Goal: Task Accomplishment & Management: Manage account settings

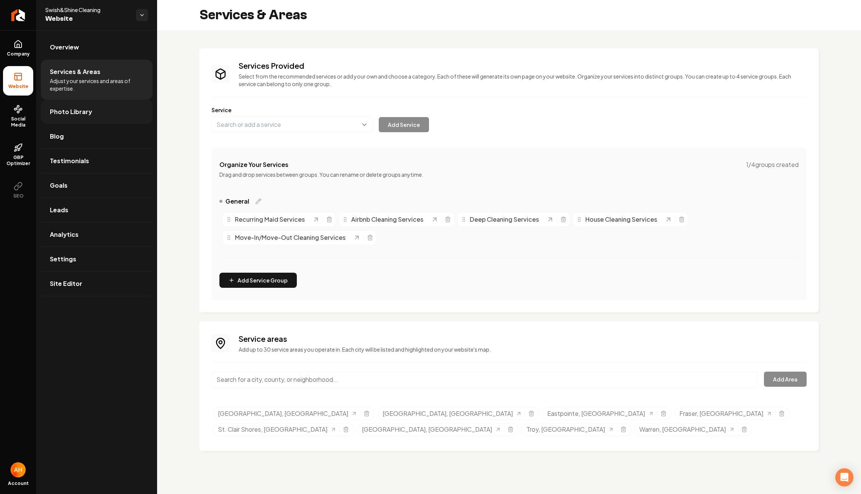
click at [85, 117] on link "Photo Library" at bounding box center [97, 112] width 112 height 24
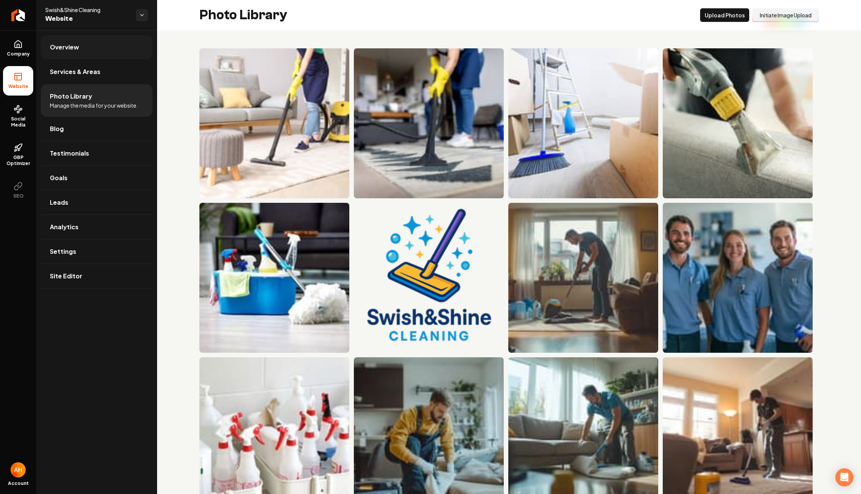
click at [60, 42] on link "Overview" at bounding box center [97, 47] width 112 height 24
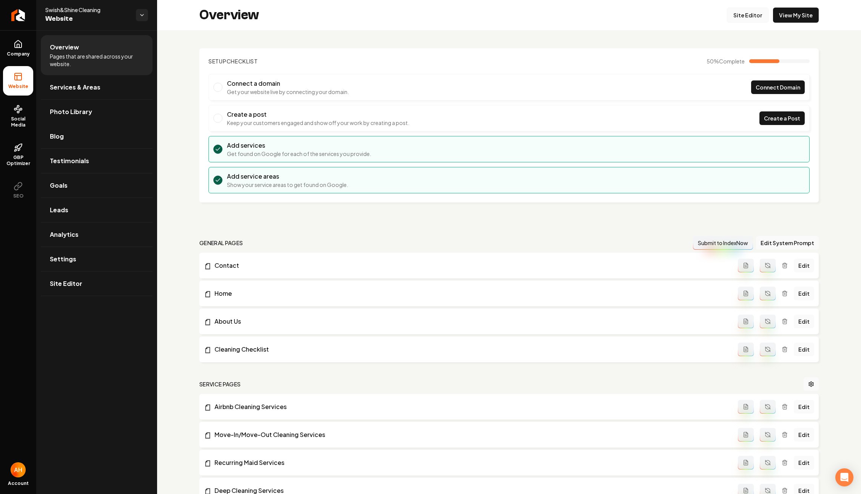
click at [740, 8] on link "Site Editor" at bounding box center [748, 15] width 42 height 15
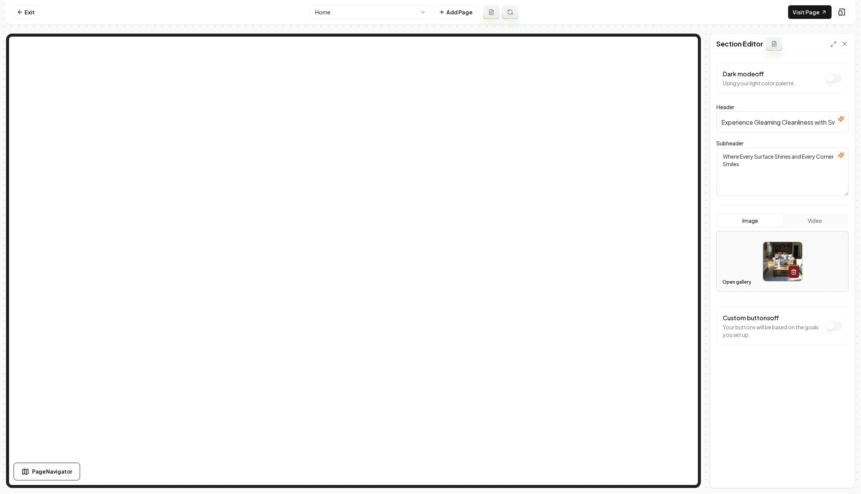
click at [739, 281] on button "Open gallery" at bounding box center [737, 282] width 34 height 12
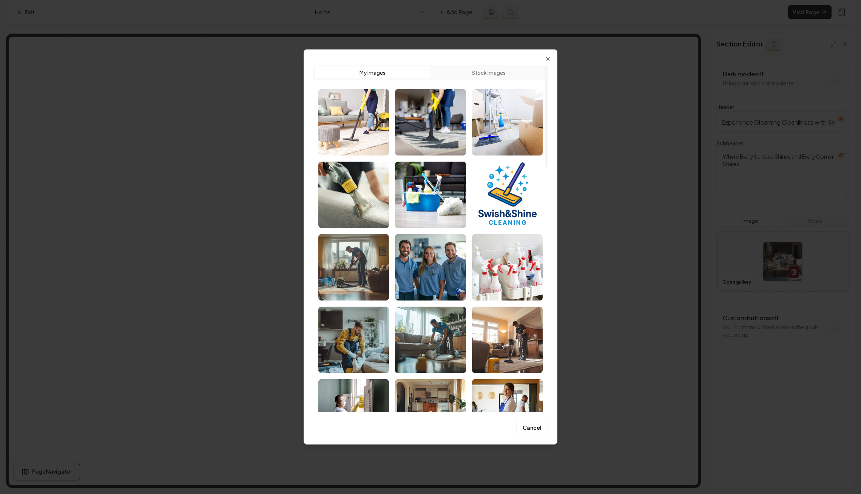
click at [482, 72] on button "Stock Images" at bounding box center [488, 72] width 116 height 12
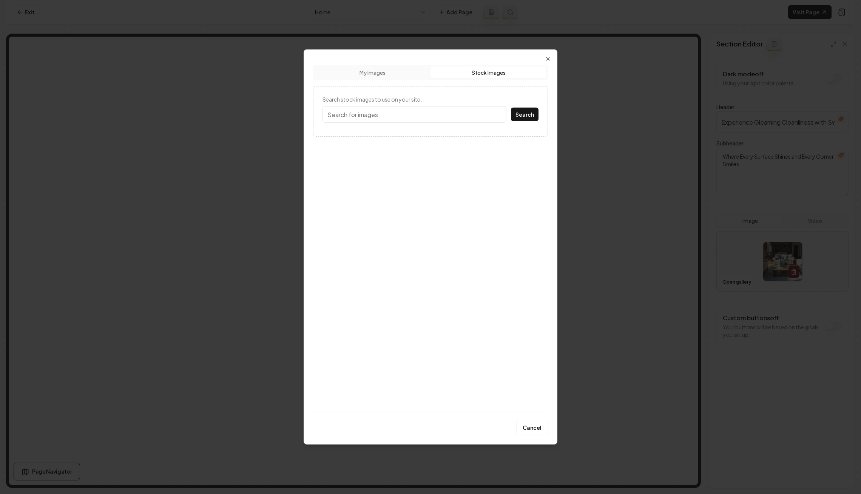
click at [430, 66] on button "Stock Images" at bounding box center [488, 72] width 116 height 12
type input "home interior"
click at [511, 108] on button "Search" at bounding box center [525, 115] width 28 height 14
click at [526, 76] on button "Stock Images" at bounding box center [488, 72] width 116 height 12
click at [423, 117] on input "Search stock images to use on your site." at bounding box center [414, 114] width 184 height 17
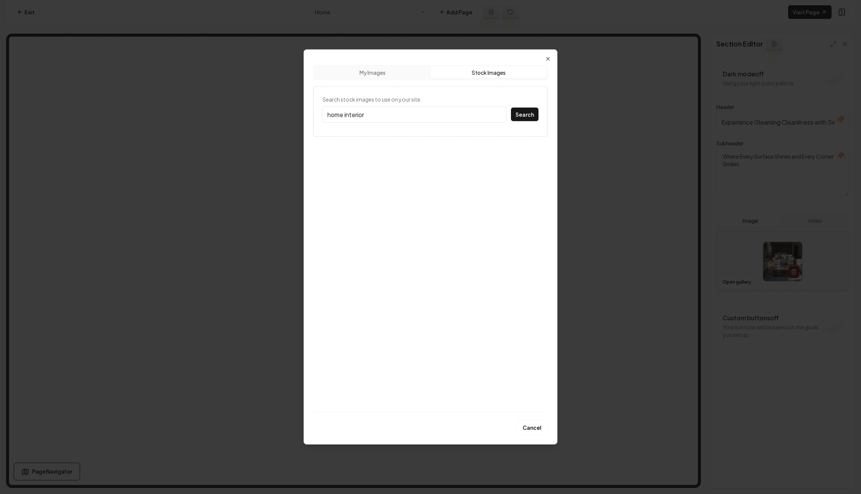
type input "home interior"
click at [511, 108] on button "Search" at bounding box center [525, 115] width 28 height 14
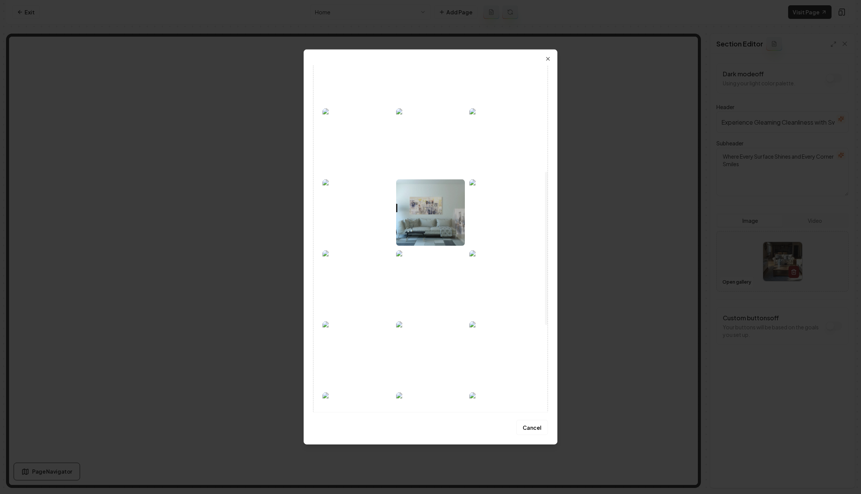
click at [361, 268] on img at bounding box center [356, 283] width 69 height 66
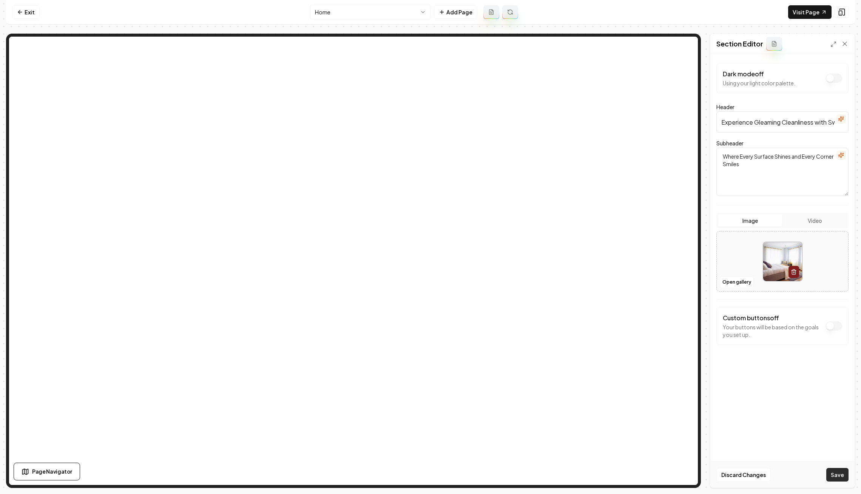
click at [834, 473] on button "Save" at bounding box center [837, 475] width 22 height 14
click at [406, 10] on html "Computer Required This feature is only available on a computer. Please switch t…" at bounding box center [430, 247] width 861 height 494
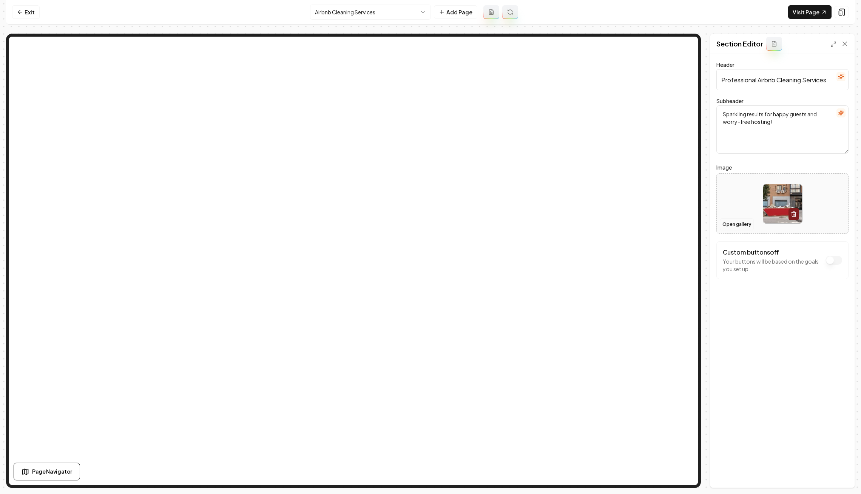
click at [742, 220] on button "Open gallery" at bounding box center [737, 224] width 34 height 12
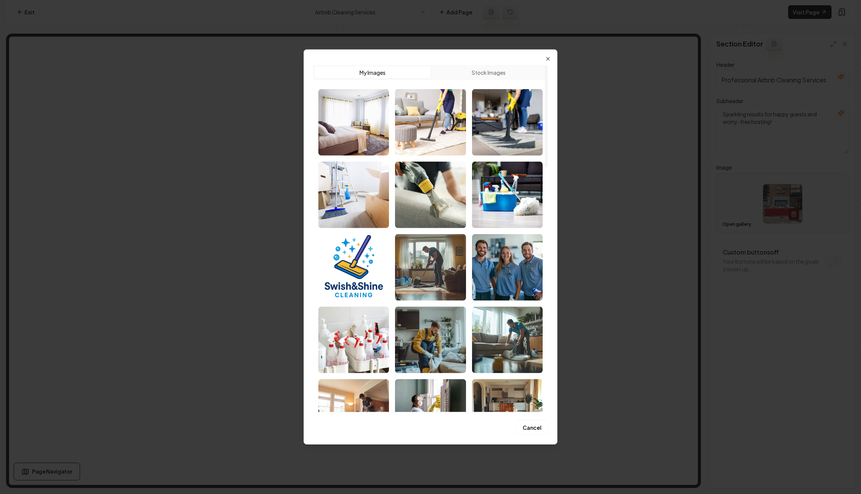
click at [526, 73] on button "Stock Images" at bounding box center [488, 72] width 116 height 12
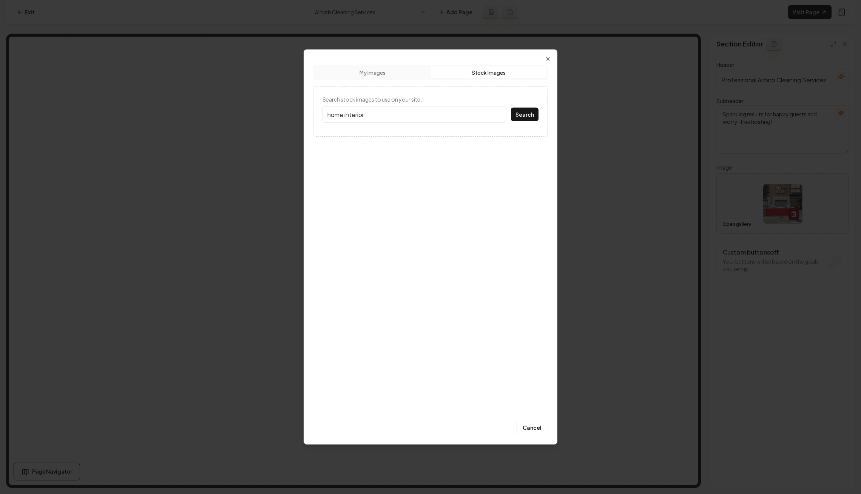
type input "home interior"
click at [511, 108] on button "Search" at bounding box center [525, 115] width 28 height 14
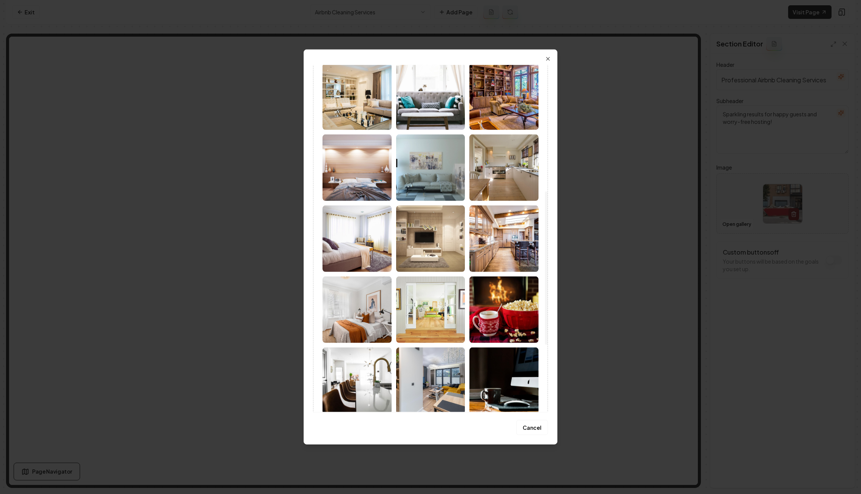
click at [497, 238] on img at bounding box center [503, 238] width 69 height 66
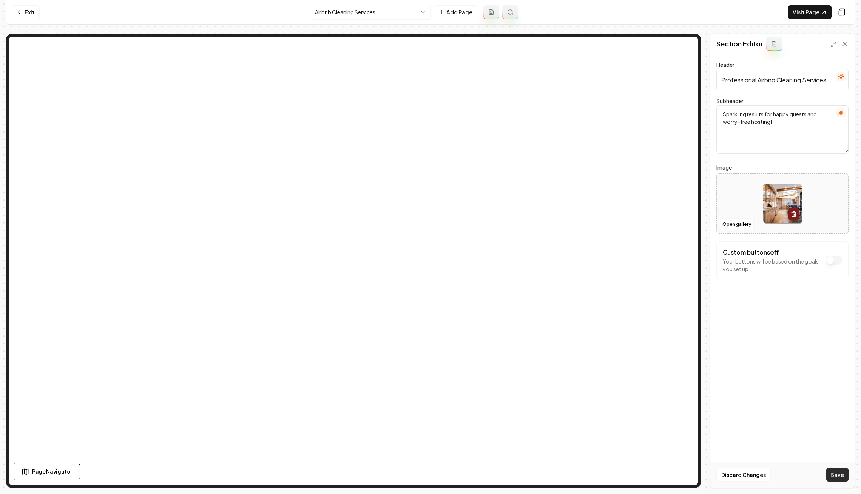
click at [838, 473] on button "Save" at bounding box center [837, 475] width 22 height 14
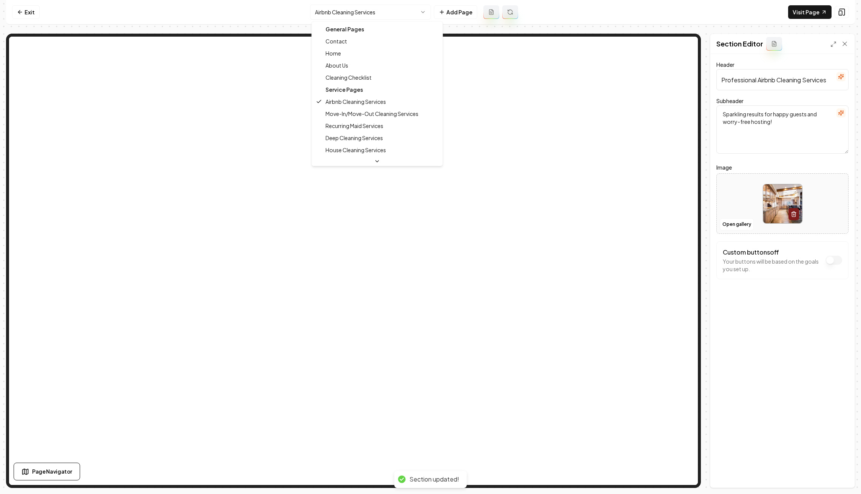
click at [387, 12] on html "Computer Required This feature is only available on a computer. Please switch t…" at bounding box center [430, 247] width 861 height 494
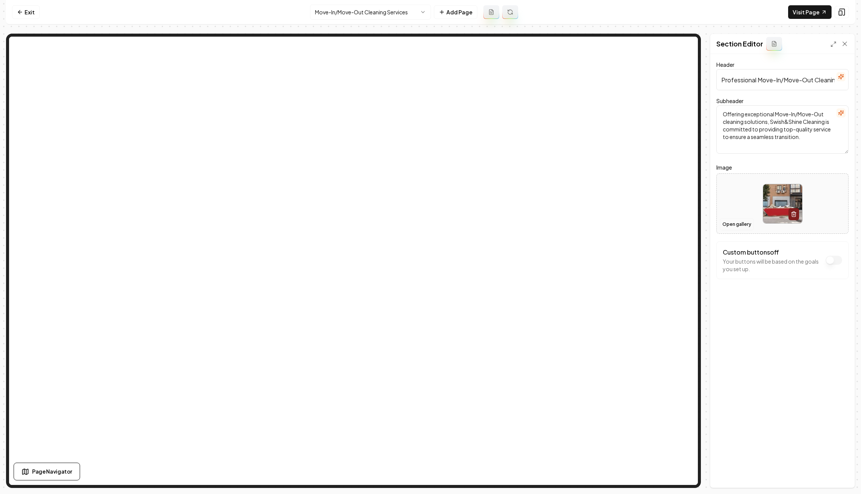
click at [730, 224] on button "Open gallery" at bounding box center [737, 224] width 34 height 12
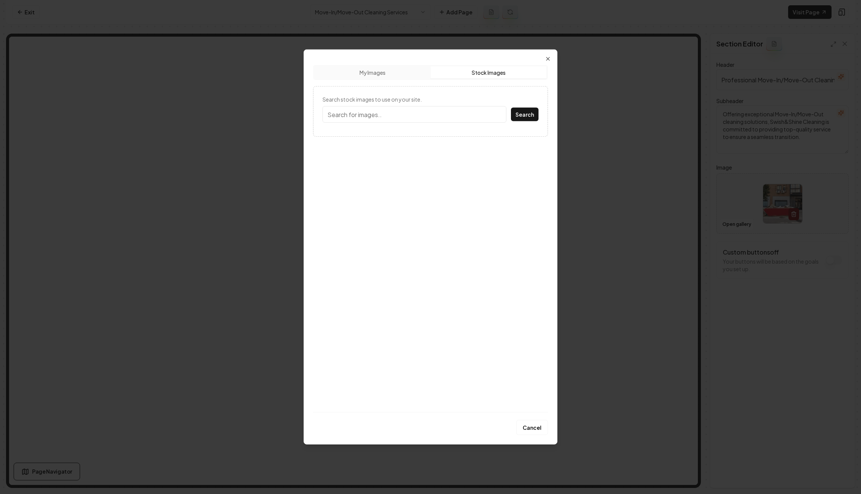
click at [508, 72] on button "Stock Images" at bounding box center [488, 72] width 116 height 12
click at [450, 106] on input "Search stock images to use on your site." at bounding box center [414, 114] width 184 height 17
type input "home interior"
click at [511, 108] on button "Search" at bounding box center [525, 115] width 28 height 14
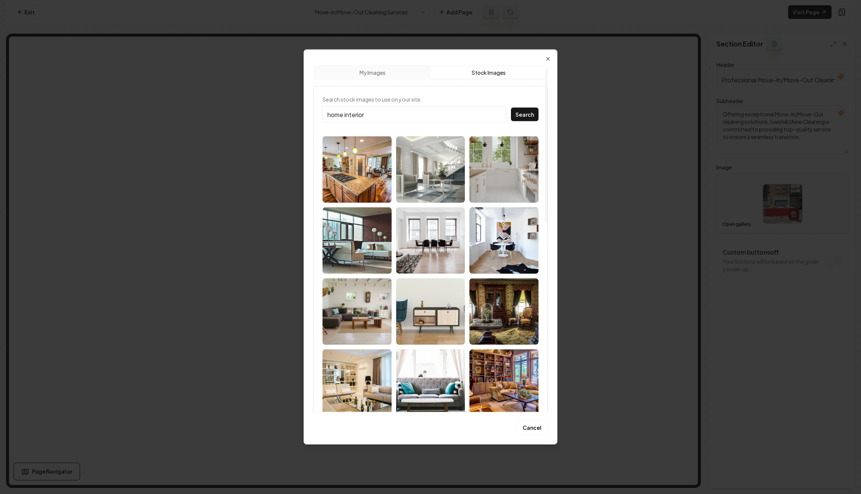
scroll to position [373, 0]
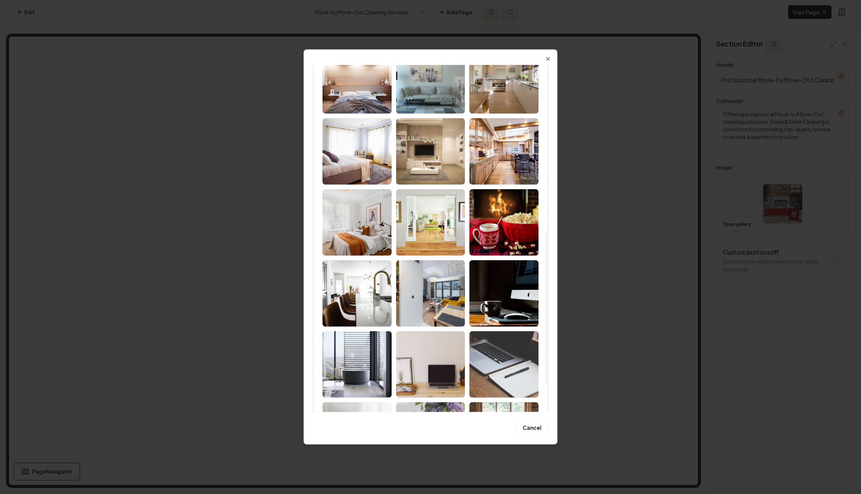
click at [375, 219] on img at bounding box center [356, 222] width 69 height 66
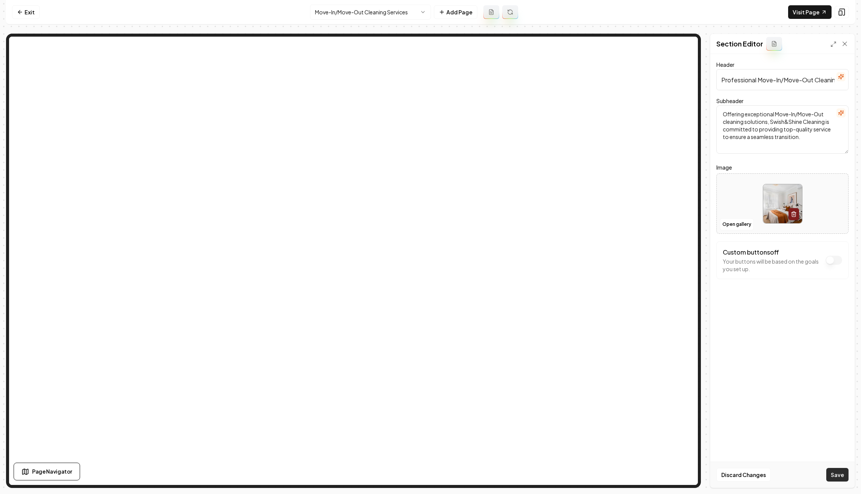
click at [837, 480] on button "Save" at bounding box center [837, 475] width 22 height 14
click at [387, 16] on html "Computer Required This feature is only available on a computer. Please switch t…" at bounding box center [430, 247] width 861 height 494
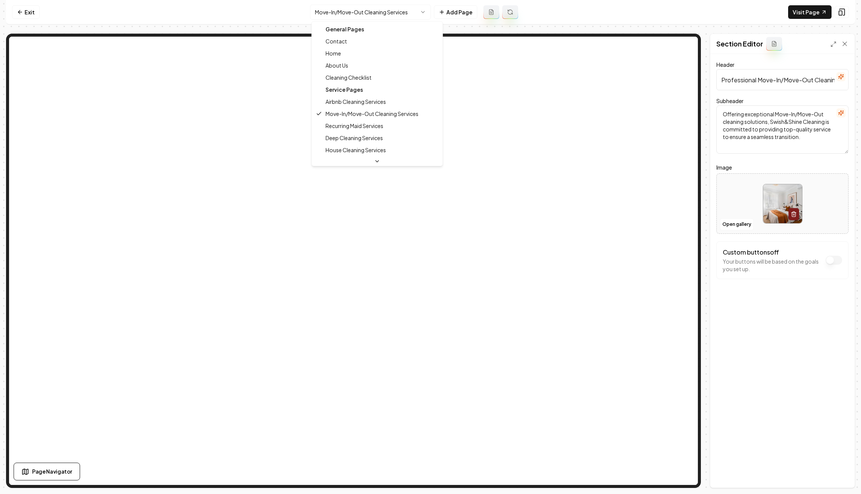
click at [391, 9] on html "Computer Required This feature is only available on a computer. Please switch t…" at bounding box center [430, 247] width 861 height 494
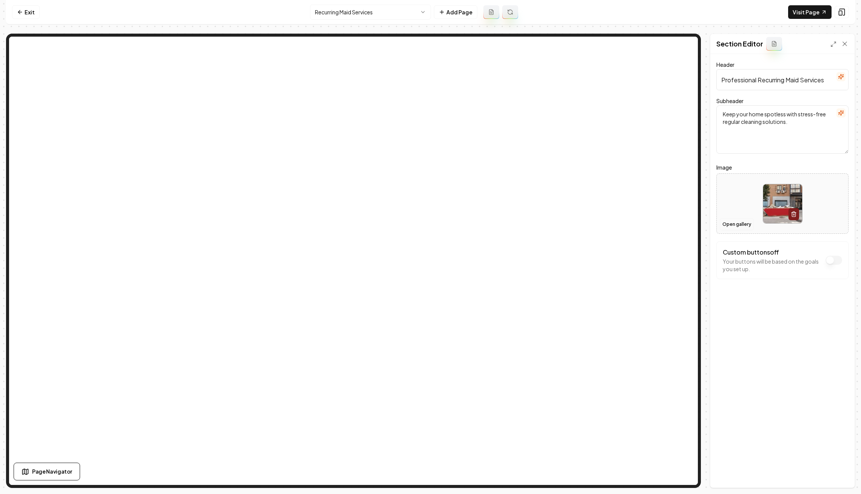
click at [743, 222] on button "Open gallery" at bounding box center [737, 224] width 34 height 12
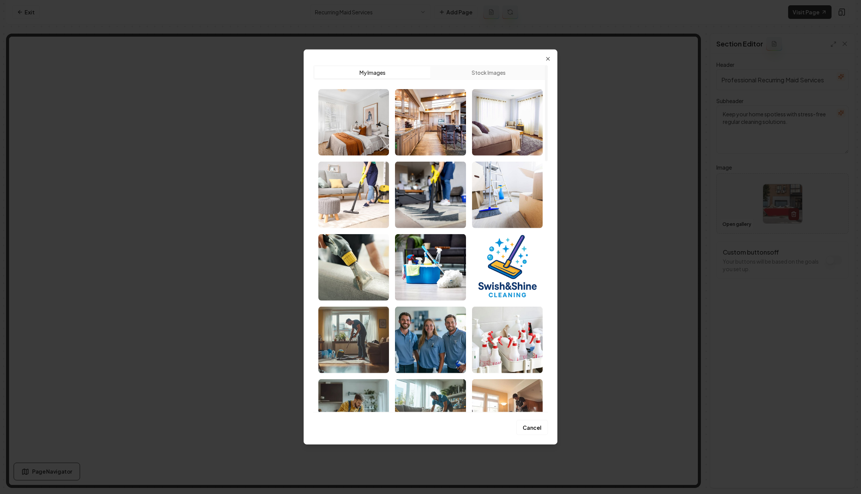
click at [489, 73] on button "Stock Images" at bounding box center [488, 72] width 116 height 12
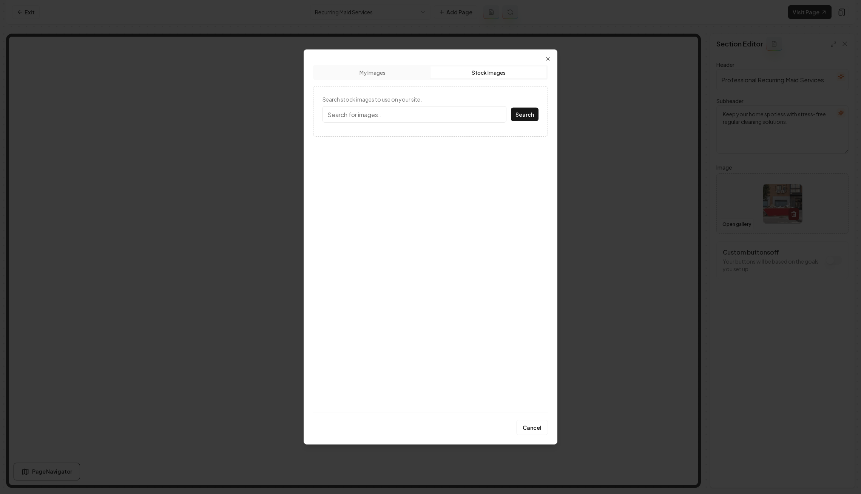
click at [460, 106] on input "Search stock images to use on your site." at bounding box center [414, 114] width 184 height 17
type input "home interior"
click at [523, 117] on button "Search" at bounding box center [525, 115] width 28 height 14
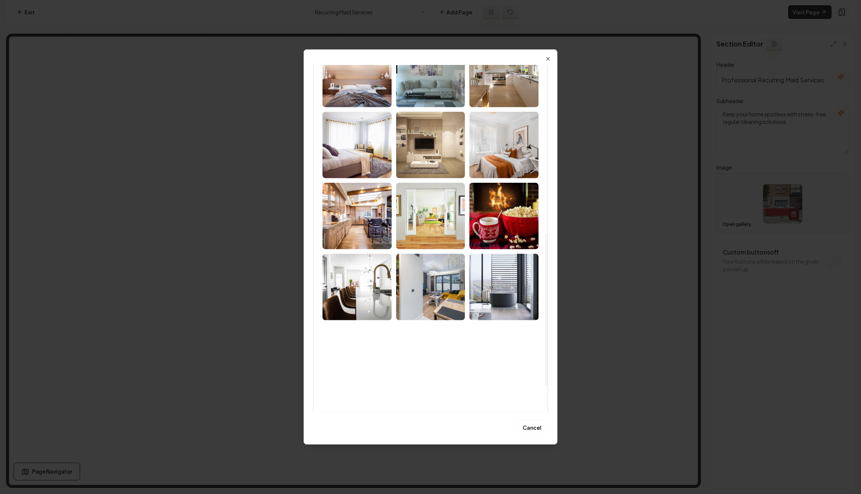
click at [359, 284] on img at bounding box center [356, 287] width 69 height 66
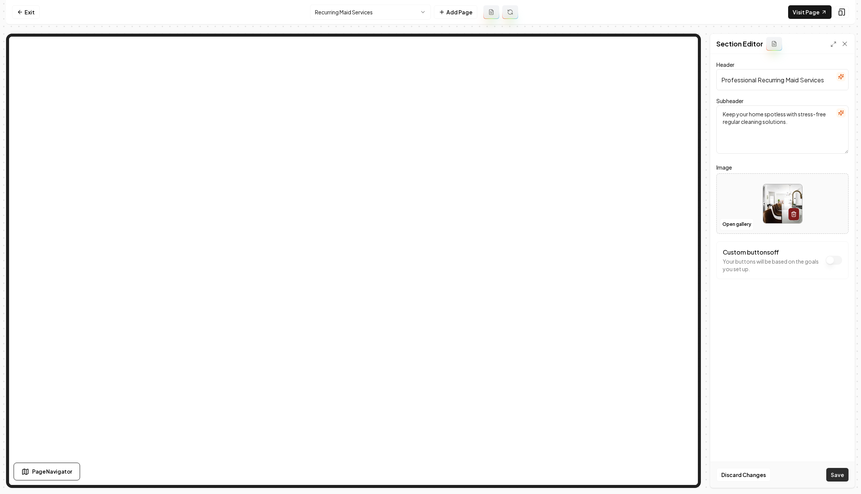
click at [838, 469] on button "Save" at bounding box center [837, 475] width 22 height 14
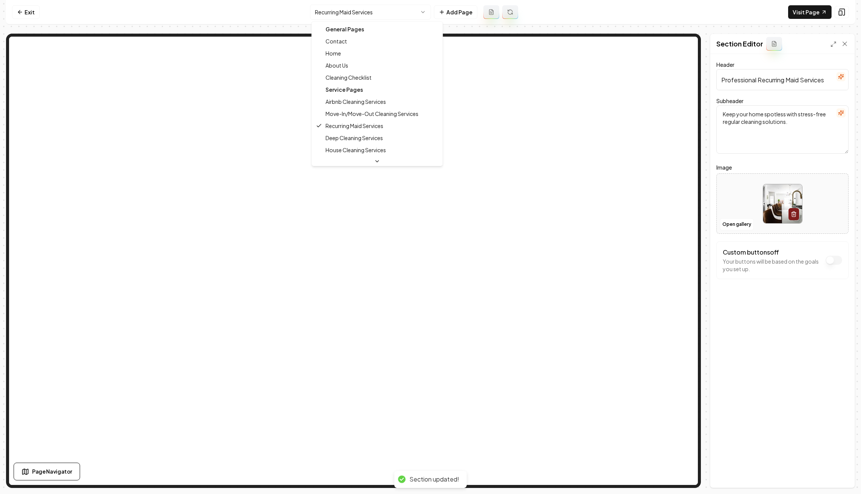
click at [401, 6] on html "Computer Required This feature is only available on a computer. Please switch t…" at bounding box center [430, 247] width 861 height 494
drag, startPoint x: 388, startPoint y: 129, endPoint x: 392, endPoint y: 135, distance: 7.3
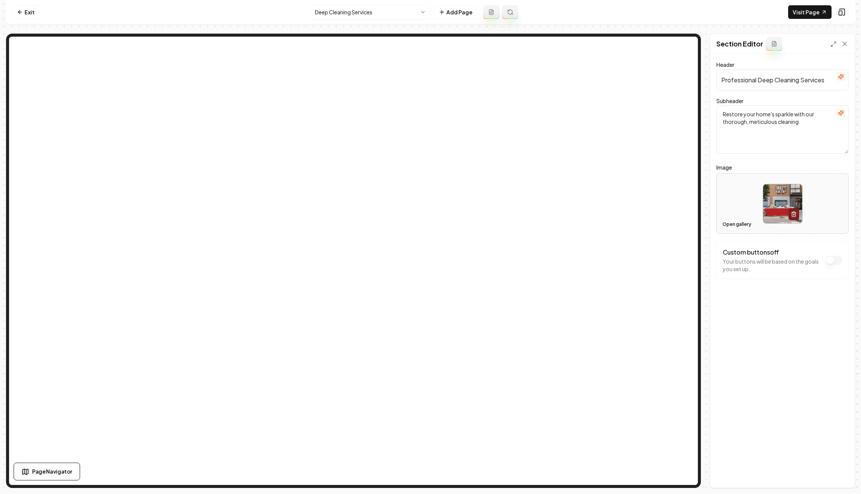
click at [732, 225] on button "Open gallery" at bounding box center [737, 224] width 34 height 12
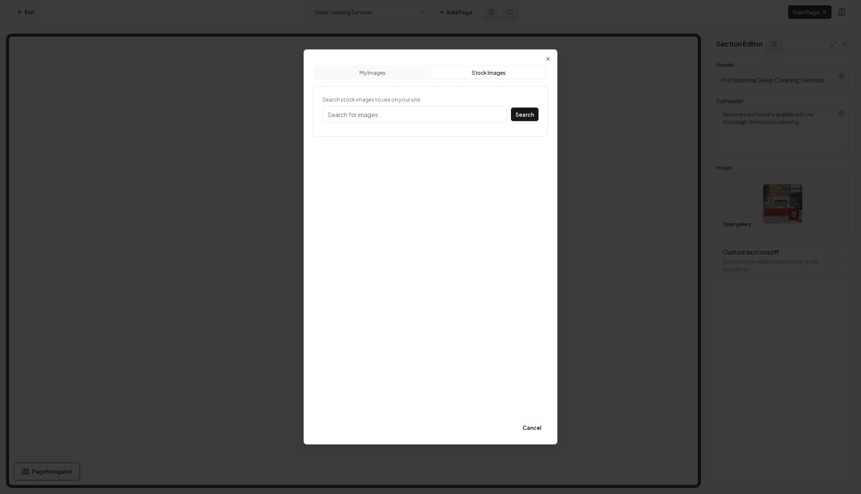
click at [507, 77] on button "Stock Images" at bounding box center [488, 72] width 116 height 12
click at [455, 113] on input "Search stock images to use on your site." at bounding box center [414, 114] width 184 height 17
type input "home interior"
click at [511, 108] on button "Search" at bounding box center [525, 115] width 28 height 14
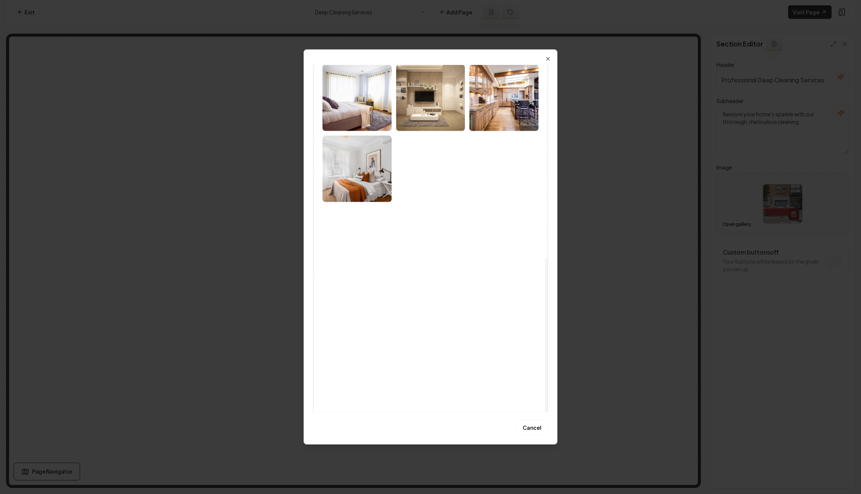
scroll to position [438, 0]
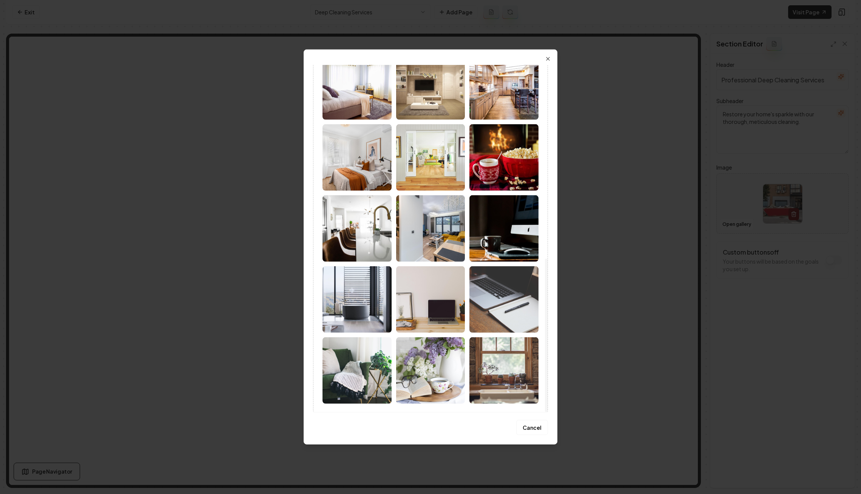
click at [377, 368] on img at bounding box center [356, 370] width 69 height 66
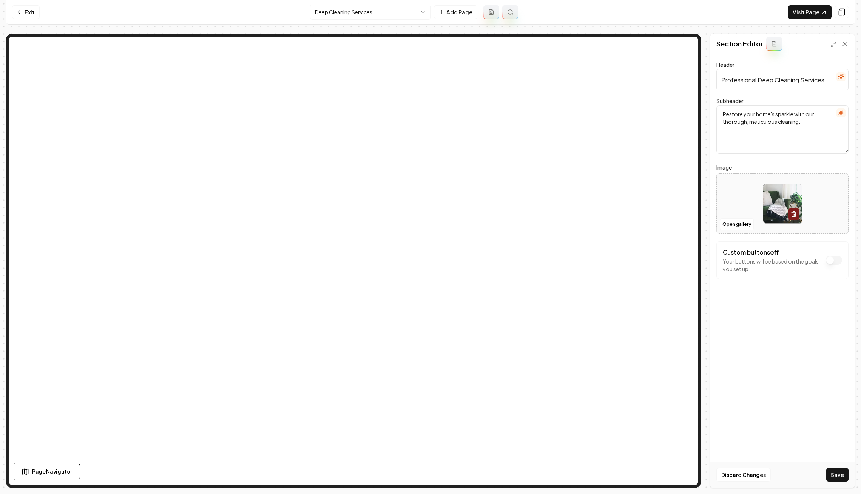
click at [830, 468] on button "Save" at bounding box center [837, 475] width 22 height 14
click at [381, 14] on html "Computer Required This feature is only available on a computer. Please switch t…" at bounding box center [430, 247] width 861 height 494
click at [736, 227] on button "Open gallery" at bounding box center [737, 224] width 34 height 12
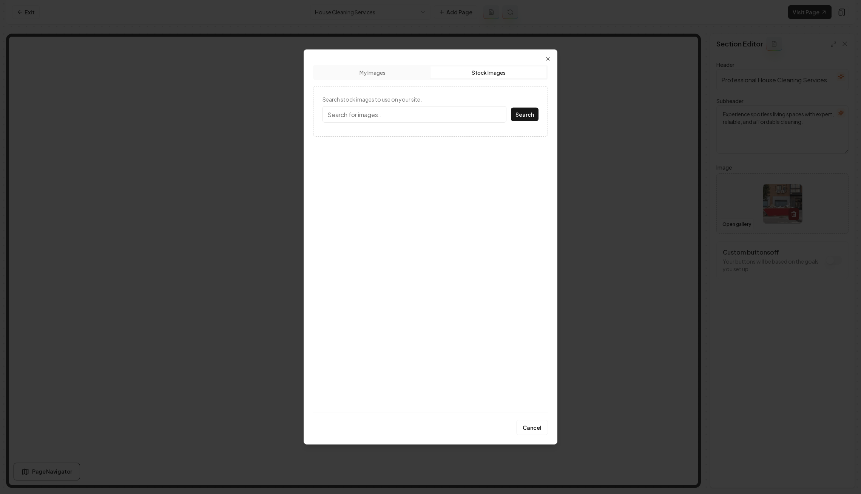
click at [506, 69] on button "Stock Images" at bounding box center [488, 72] width 116 height 12
click at [434, 111] on input "Search stock images to use on your site." at bounding box center [414, 114] width 184 height 17
type input "home interior"
click at [511, 108] on button "Search" at bounding box center [525, 115] width 28 height 14
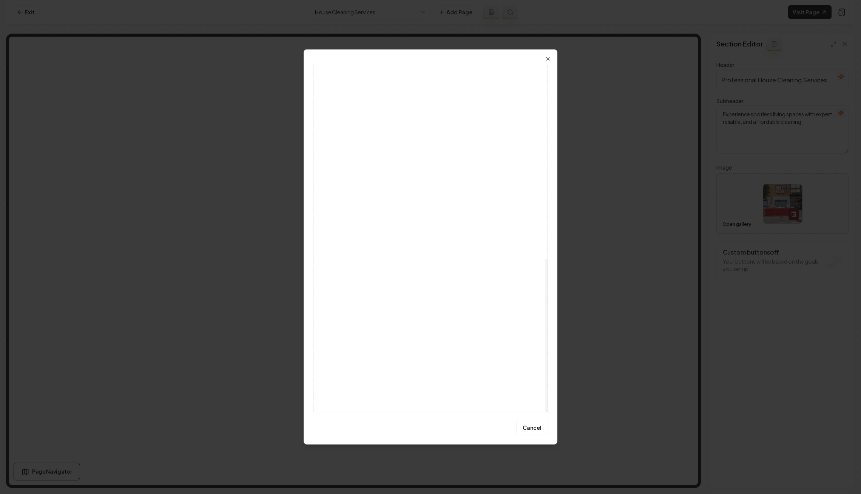
click at [504, 247] on img at bounding box center [503, 228] width 69 height 66
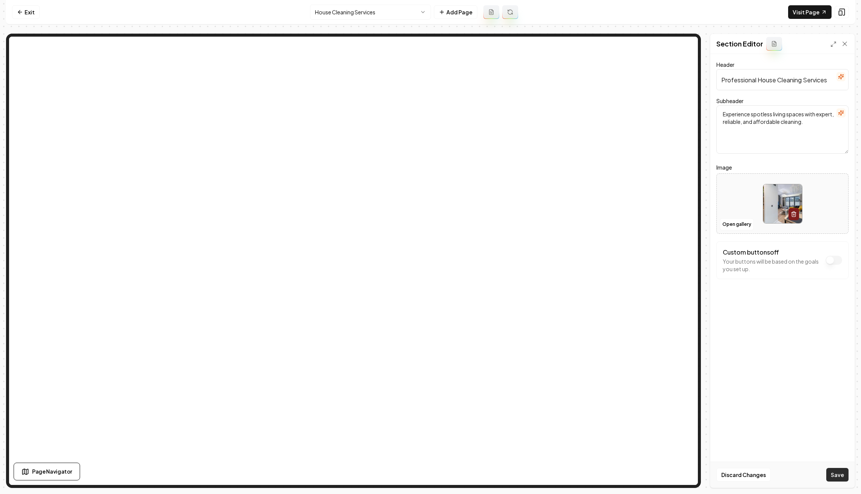
click at [831, 478] on button "Save" at bounding box center [837, 475] width 22 height 14
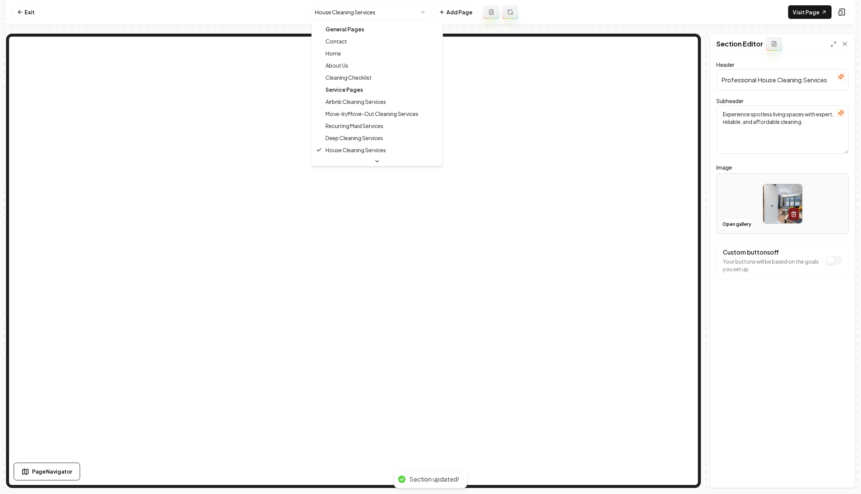
click at [403, 13] on html "Computer Required This feature is only available on a computer. Please switch t…" at bounding box center [430, 247] width 861 height 494
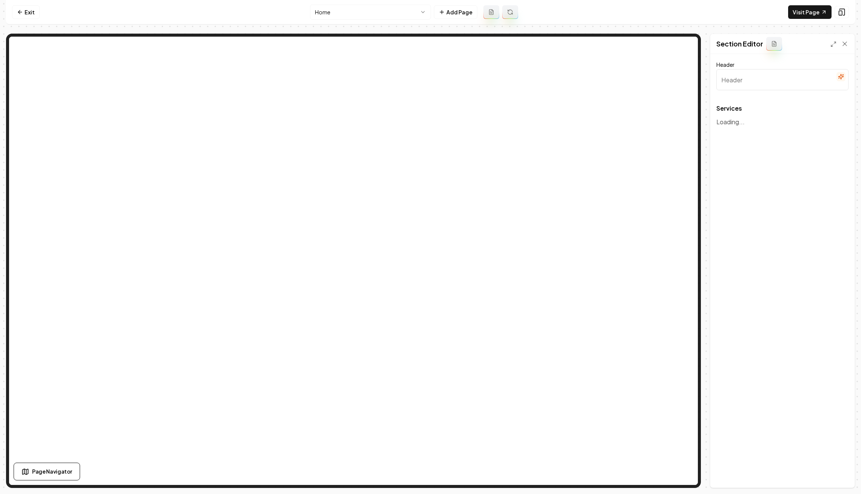
type input "Our Premier Cleaning Services"
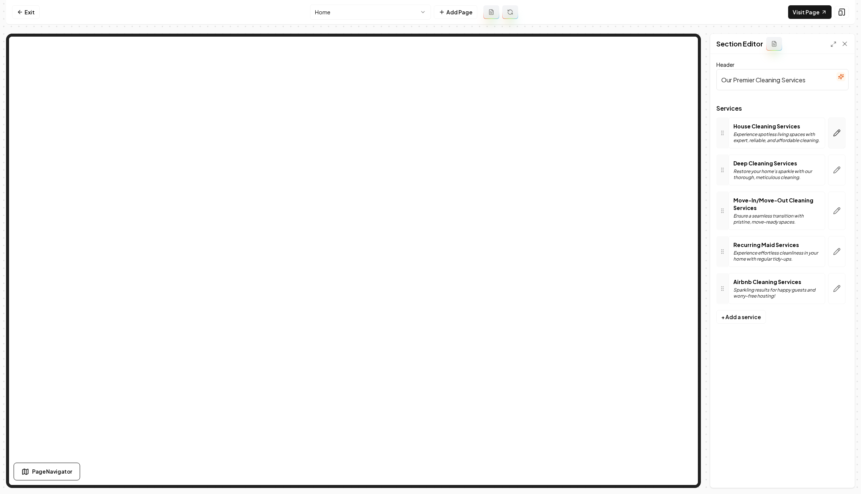
click at [835, 136] on icon "button" at bounding box center [837, 133] width 8 height 8
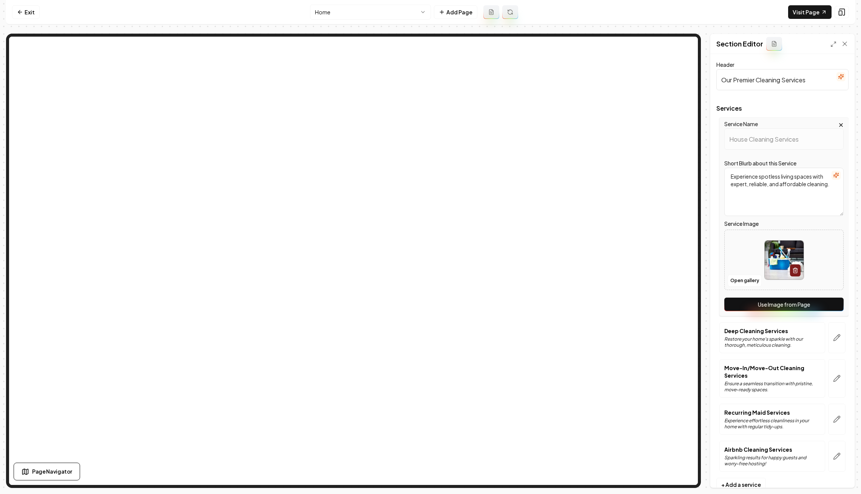
click at [758, 298] on button "Use Image from Page" at bounding box center [783, 305] width 119 height 14
click at [828, 324] on button "button" at bounding box center [836, 337] width 17 height 31
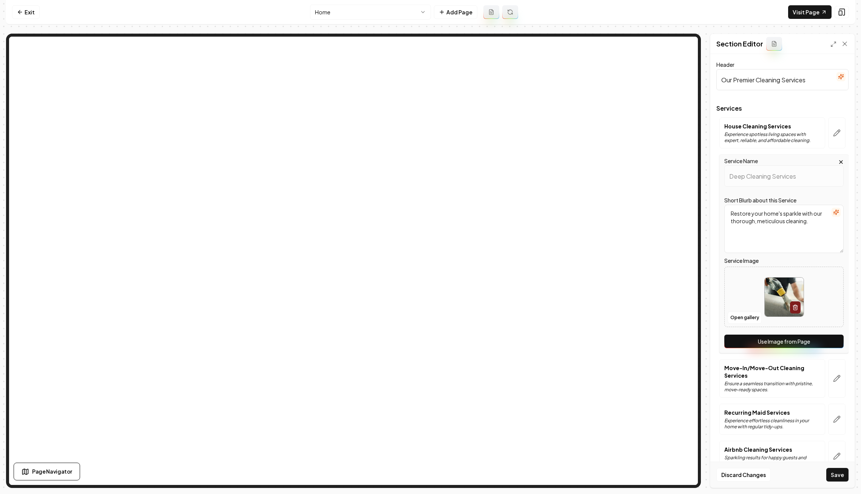
click at [800, 338] on button "Use Image from Page" at bounding box center [783, 342] width 119 height 14
click at [828, 370] on button "button" at bounding box center [836, 378] width 17 height 39
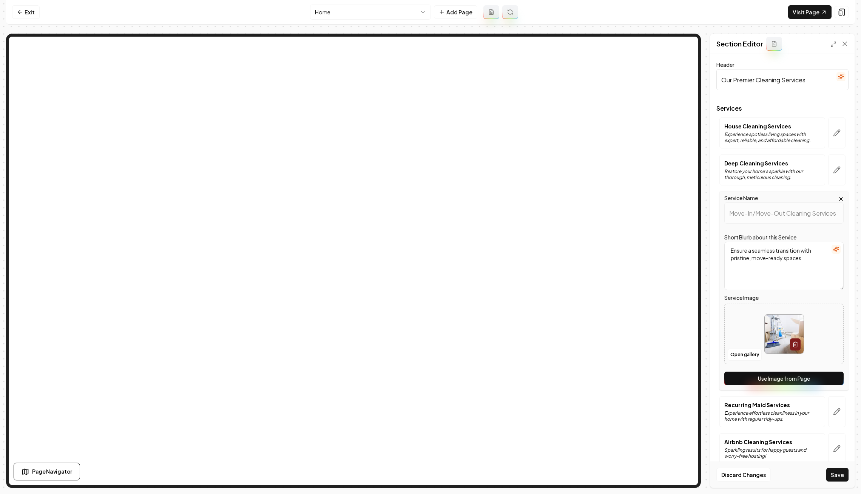
click at [805, 376] on button "Use Image from Page" at bounding box center [783, 379] width 119 height 14
click at [836, 412] on button "button" at bounding box center [836, 411] width 17 height 31
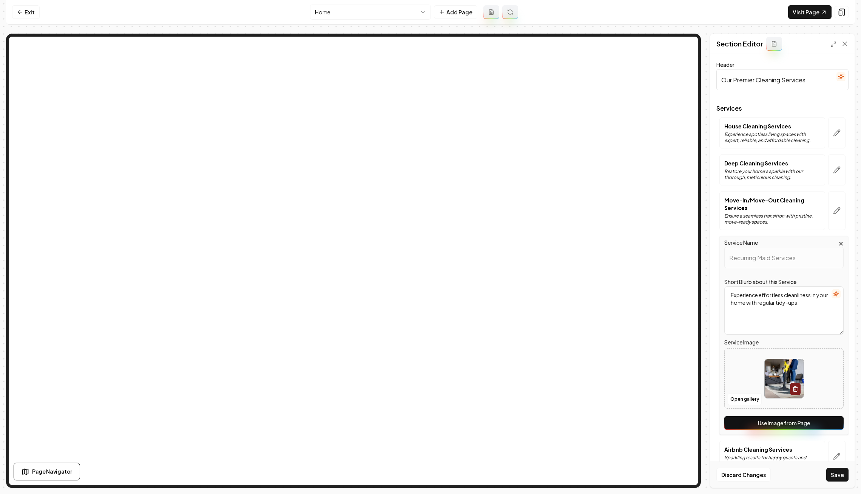
click at [786, 424] on button "Use Image from Page" at bounding box center [783, 423] width 119 height 14
click at [830, 449] on button "button" at bounding box center [836, 456] width 17 height 31
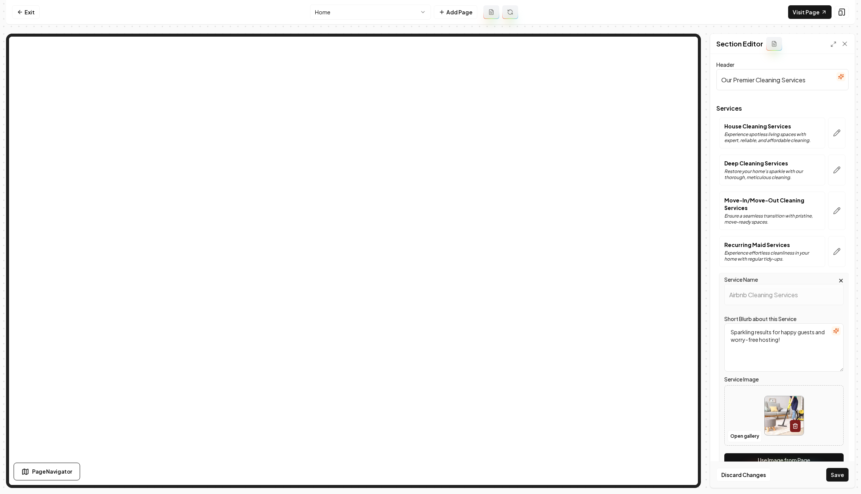
click at [811, 454] on button "Use Image from Page" at bounding box center [783, 460] width 119 height 14
click at [840, 480] on button "Save" at bounding box center [837, 475] width 22 height 14
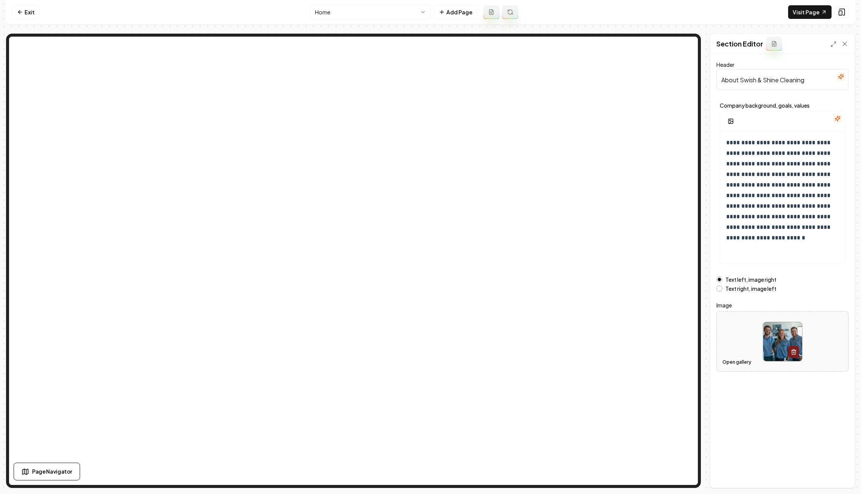
click at [742, 358] on button "Open gallery" at bounding box center [737, 362] width 34 height 12
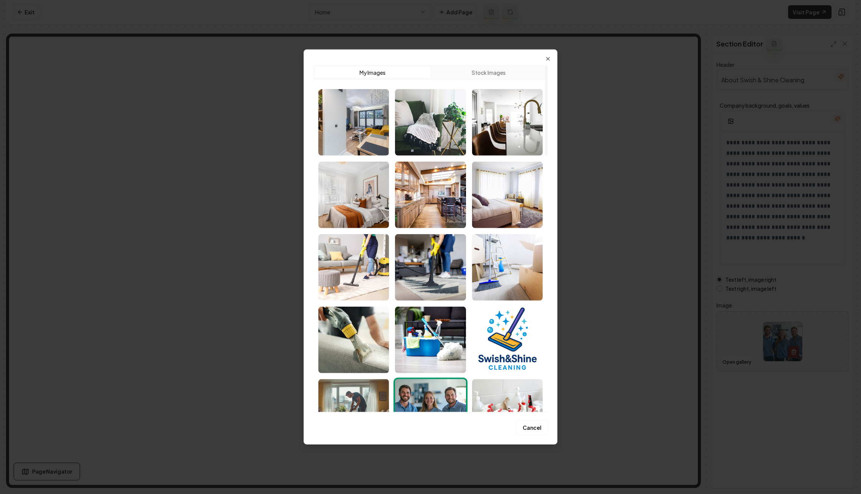
click at [491, 74] on button "Stock Images" at bounding box center [488, 72] width 116 height 12
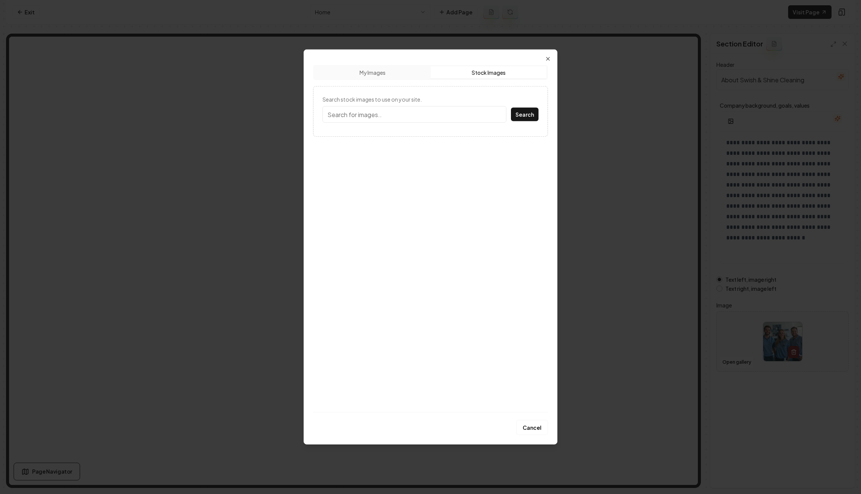
click at [438, 115] on input "Search stock images to use on your site." at bounding box center [414, 114] width 184 height 17
type input "home interior"
click at [511, 108] on button "Search" at bounding box center [525, 115] width 28 height 14
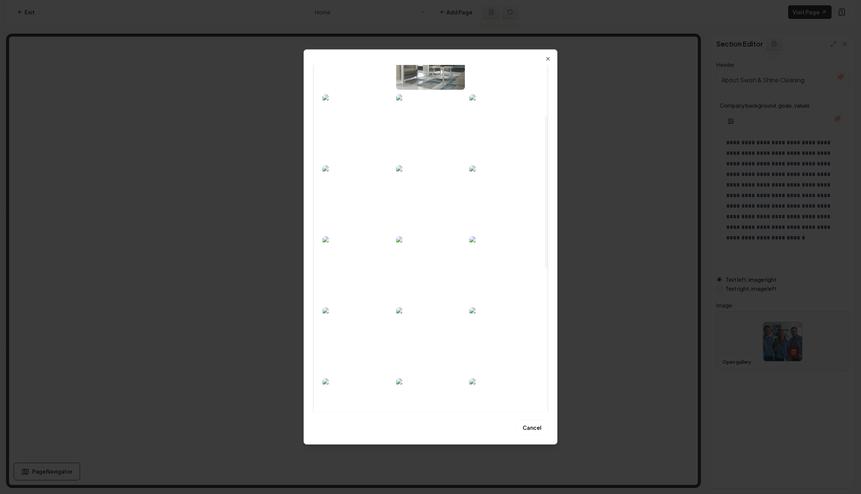
click at [500, 261] on img at bounding box center [503, 269] width 69 height 66
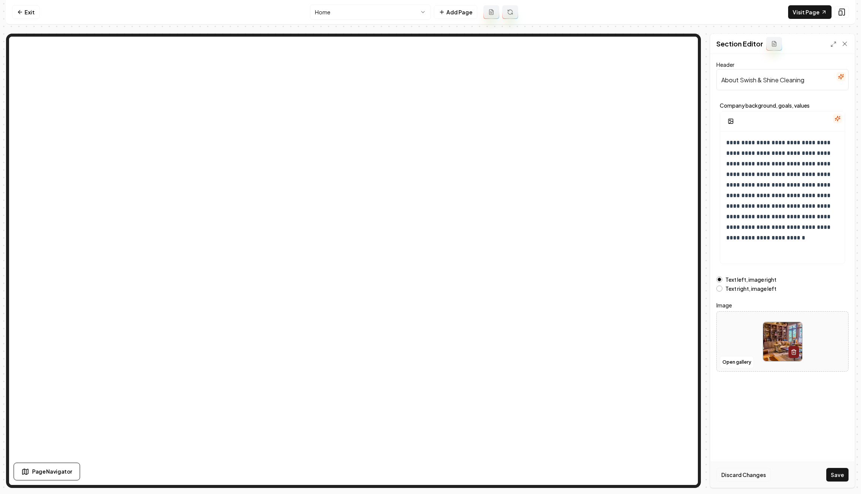
drag, startPoint x: 836, startPoint y: 470, endPoint x: 745, endPoint y: 470, distance: 91.0
click at [837, 470] on button "Save" at bounding box center [837, 475] width 22 height 14
click at [32, 15] on link "Exit" at bounding box center [26, 12] width 28 height 14
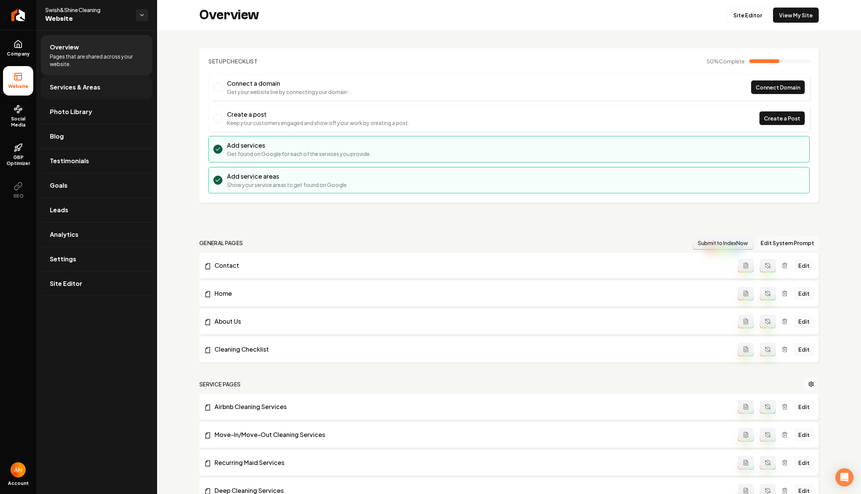
click at [99, 86] on link "Services & Areas" at bounding box center [97, 87] width 112 height 24
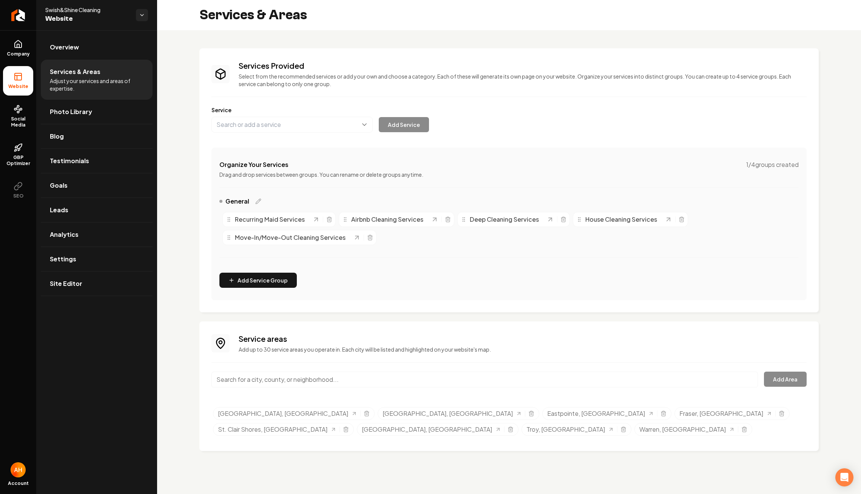
click at [322, 372] on input "Main content area" at bounding box center [484, 380] width 546 height 16
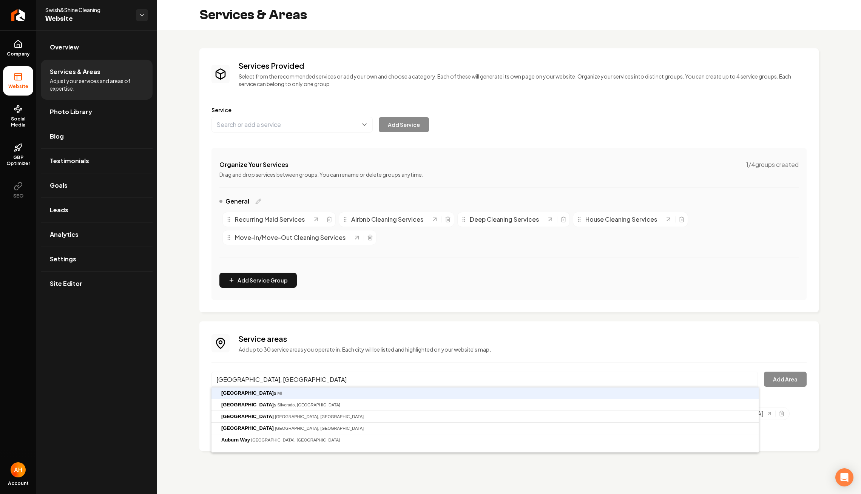
type input "Auburn Hills, MI"
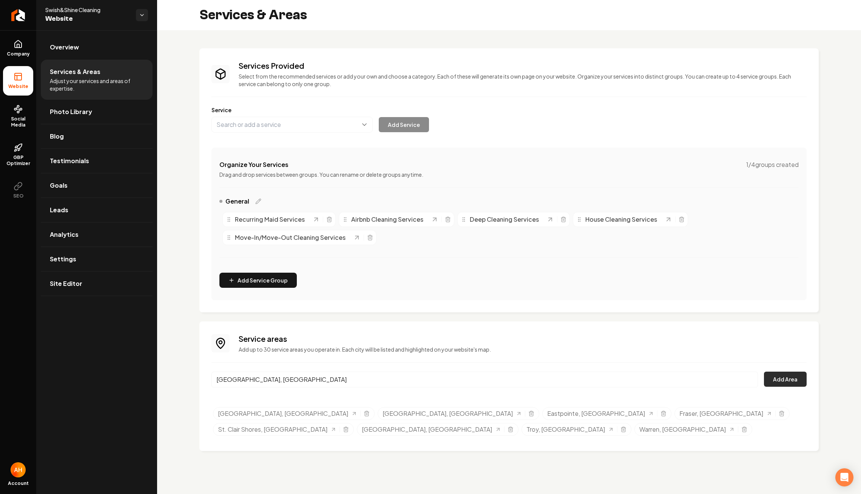
click at [798, 377] on button "Add Area" at bounding box center [785, 379] width 43 height 15
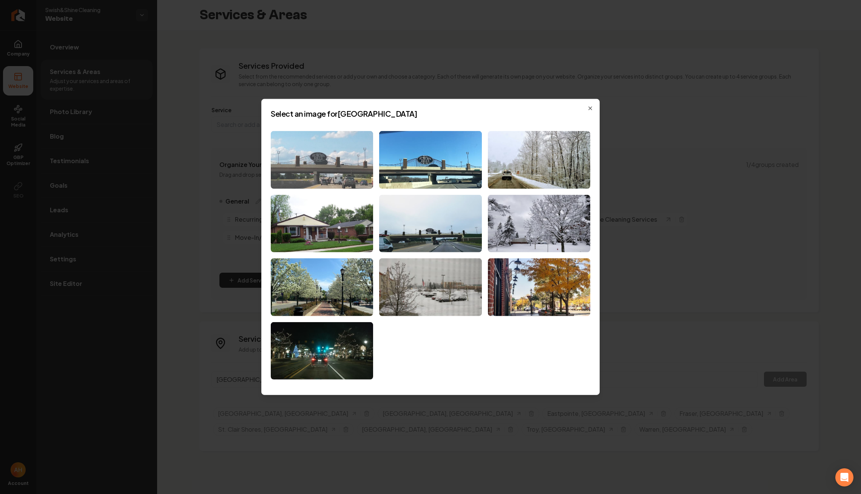
click at [342, 154] on img at bounding box center [322, 160] width 102 height 58
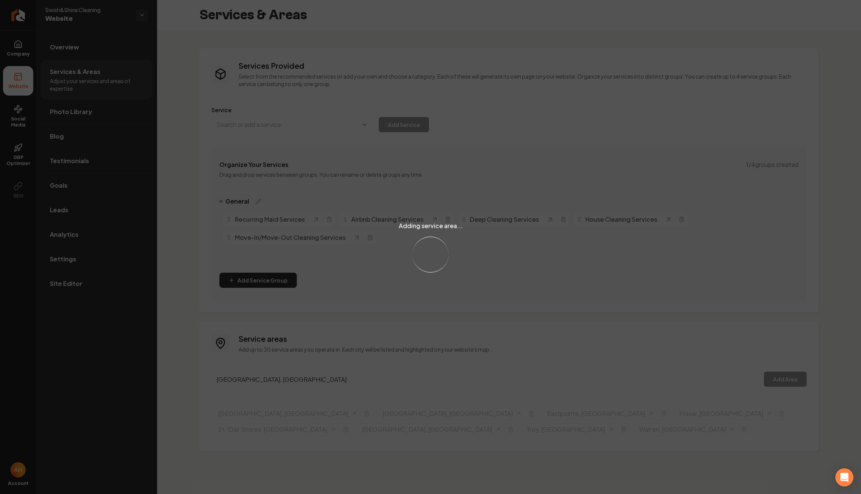
click at [271, 372] on div "Adding service area... Loading..." at bounding box center [430, 247] width 861 height 494
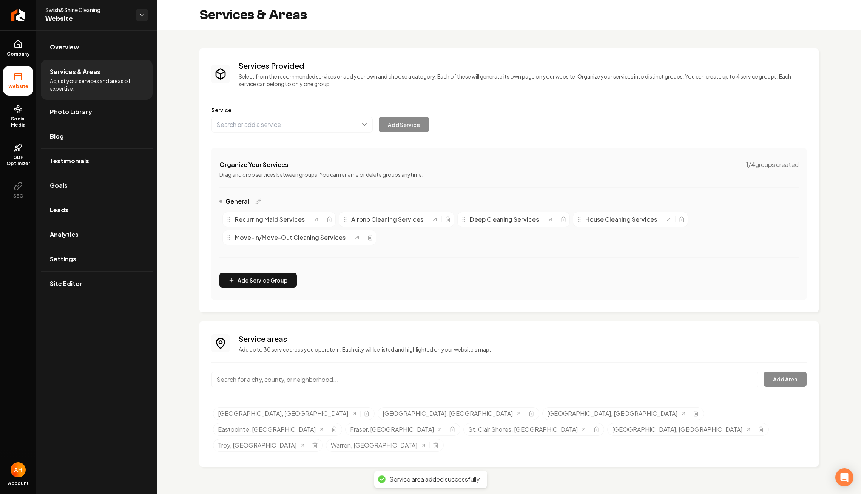
click at [250, 378] on input "Main content area" at bounding box center [484, 380] width 546 height 16
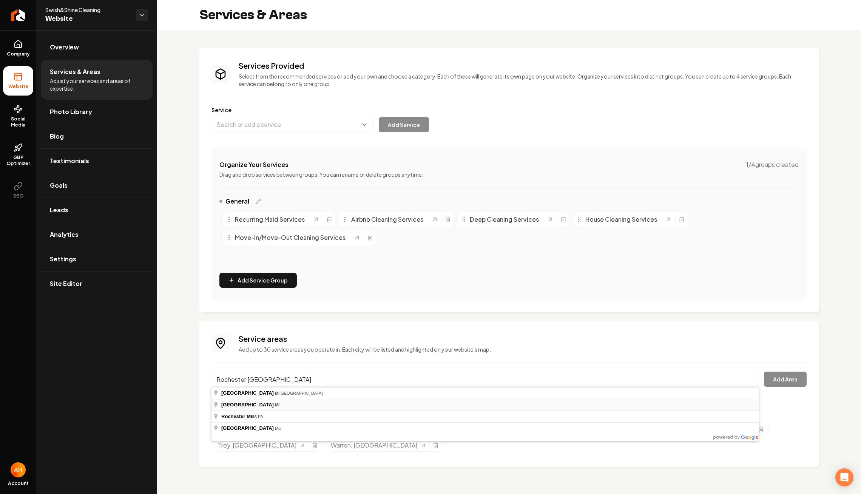
type input "Rochester, MI"
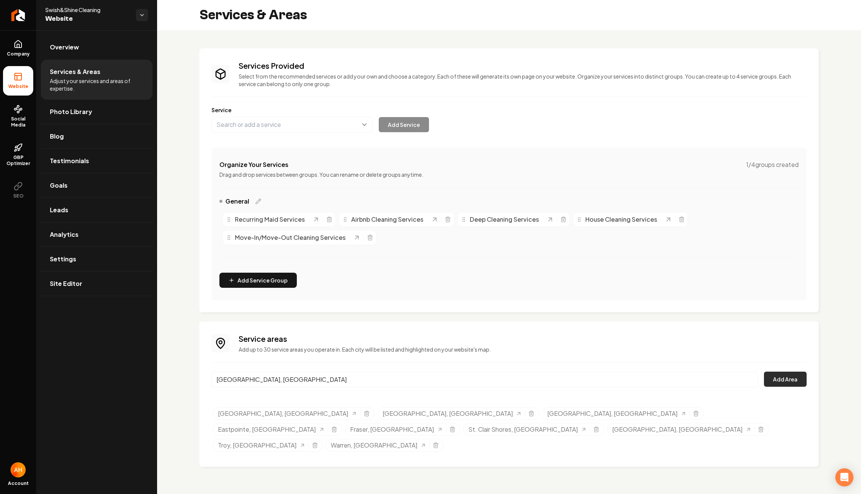
click at [778, 373] on button "Add Area" at bounding box center [785, 379] width 43 height 15
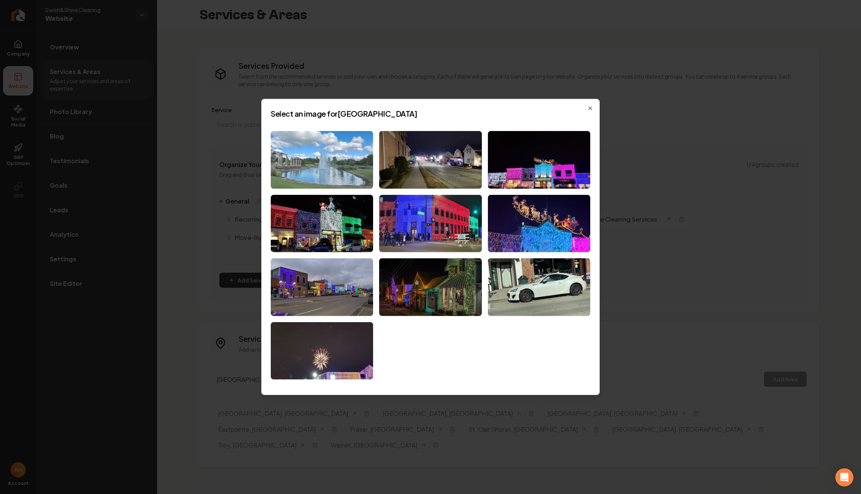
click at [334, 177] on img at bounding box center [322, 160] width 102 height 58
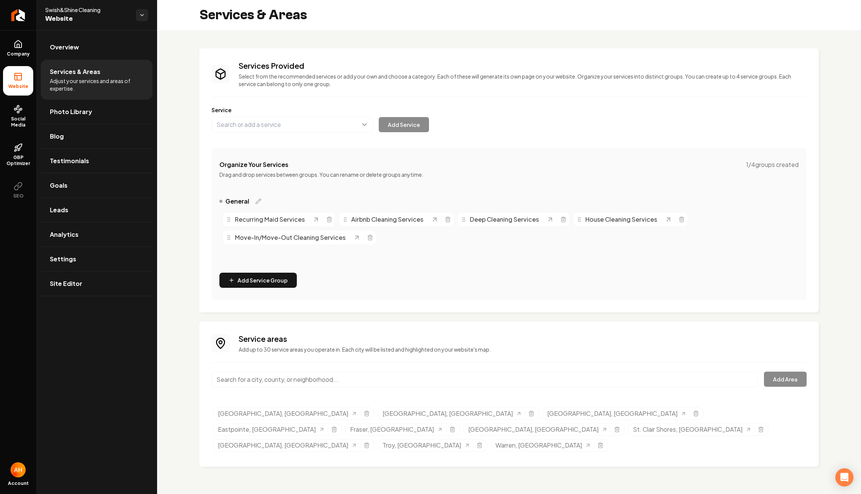
click at [364, 384] on input "Main content area" at bounding box center [484, 380] width 546 height 16
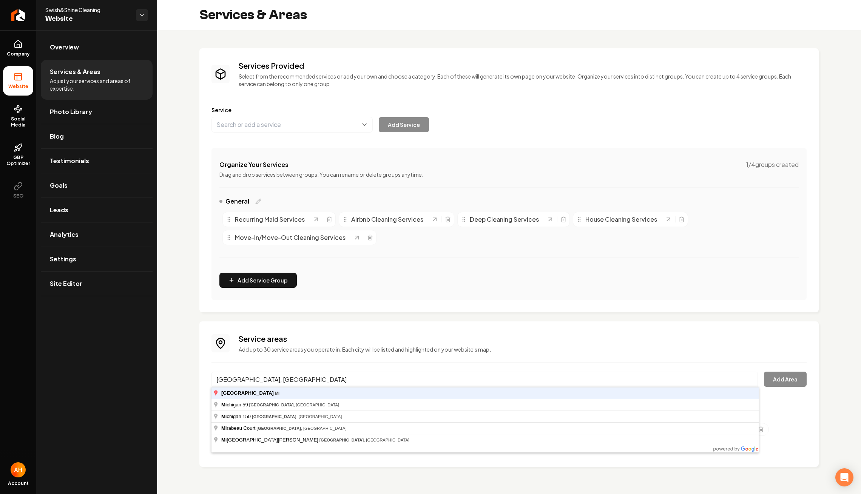
type input "Rochester Hills, MI"
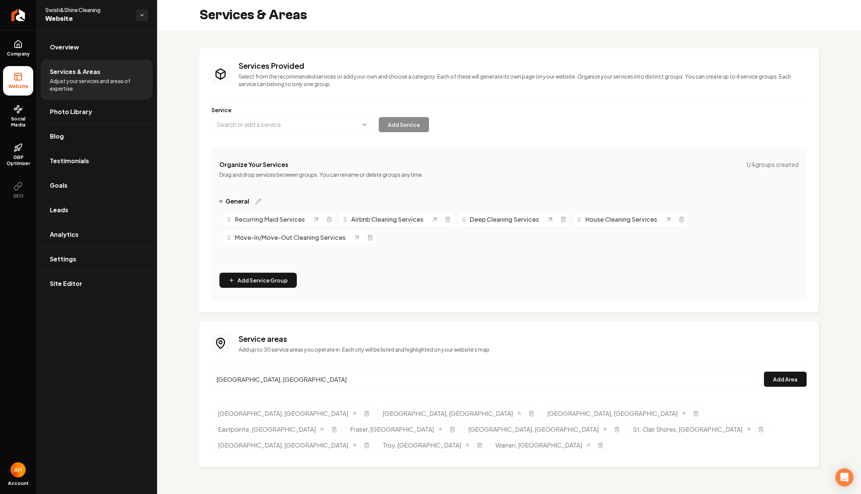
click at [764, 372] on button "Add Area" at bounding box center [785, 379] width 43 height 15
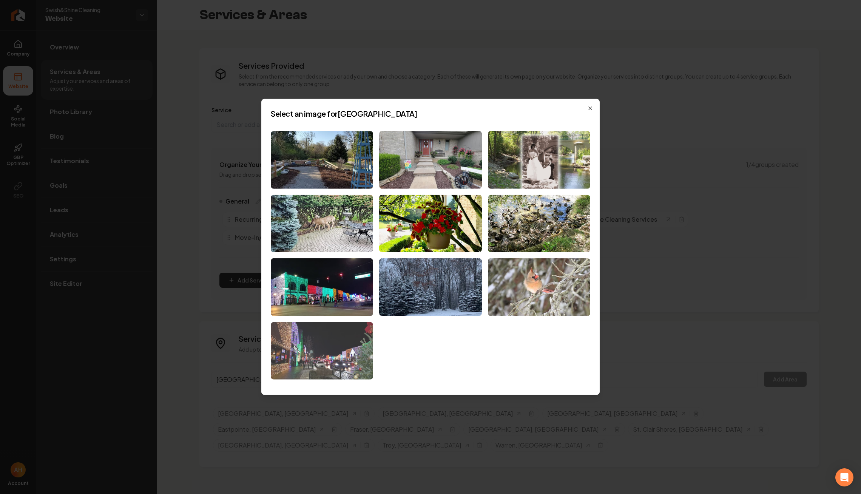
click at [324, 342] on img at bounding box center [322, 351] width 102 height 58
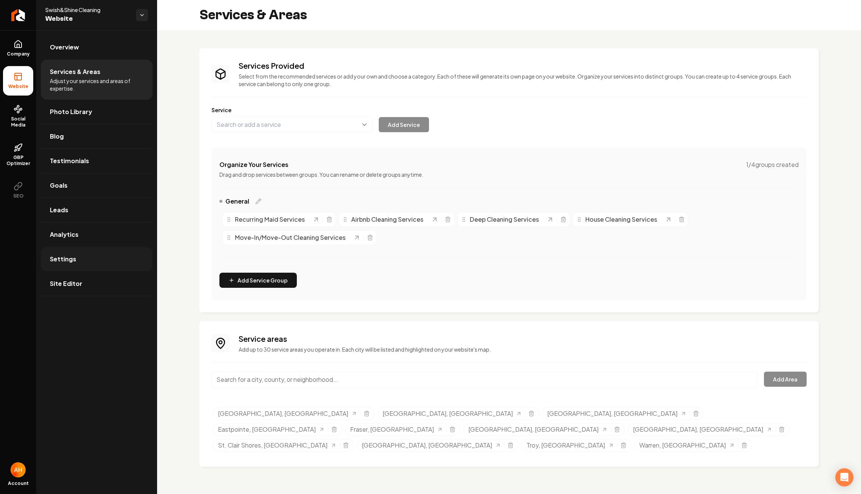
click at [107, 254] on link "Settings" at bounding box center [97, 259] width 112 height 24
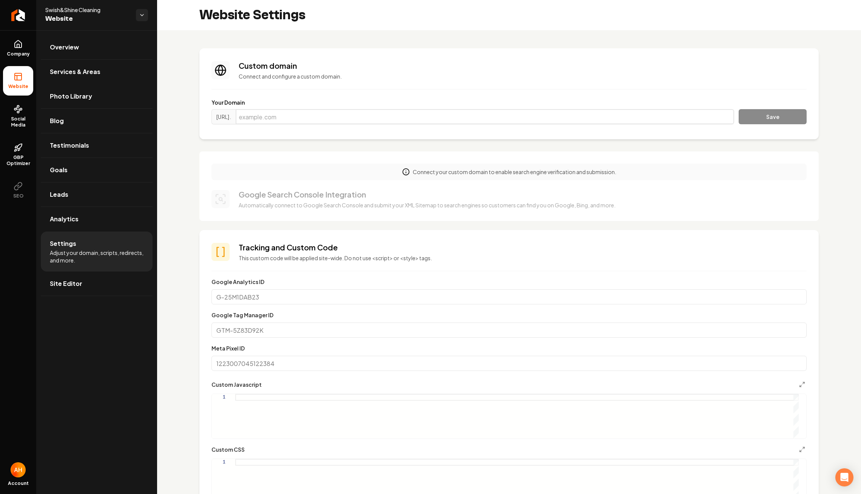
click at [352, 119] on input "Main content area" at bounding box center [485, 116] width 498 height 15
paste input "swishshinecleaning.com"
type input "swishshinecleaning.com"
click at [739, 109] on button "Save" at bounding box center [773, 116] width 68 height 15
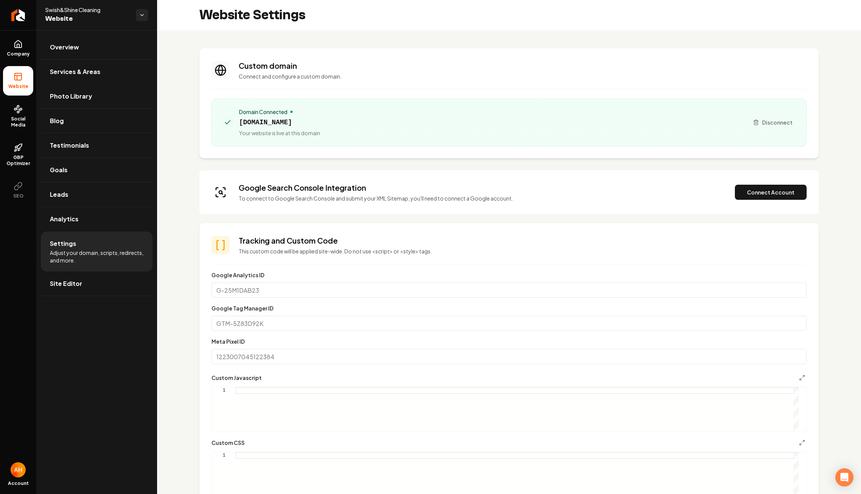
click at [735, 185] on button "Connect Account" at bounding box center [771, 192] width 72 height 15
click at [757, 187] on button "Connect Account" at bounding box center [771, 192] width 72 height 15
click at [693, 186] on button "Verify & Submit" at bounding box center [718, 192] width 66 height 15
click at [293, 122] on span "swishshinecleaning.com" at bounding box center [279, 122] width 81 height 11
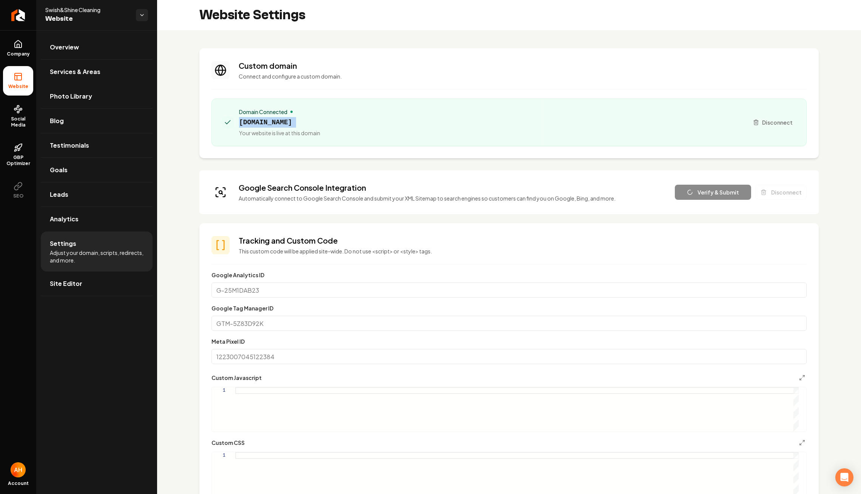
click at [293, 122] on span "swishshinecleaning.com" at bounding box center [279, 122] width 81 height 11
copy span "swishshinecleaning.com"
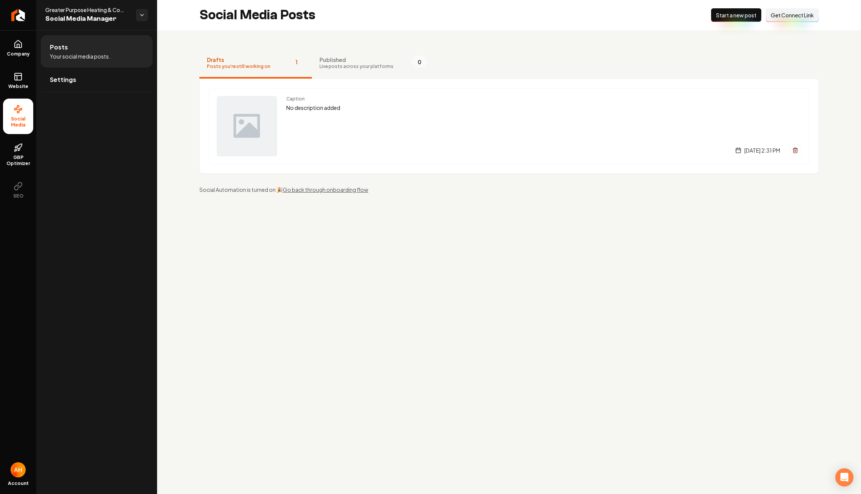
click at [187, 29] on div "Social Media Posts New Post Start a new post Connect Link Get Connect Link" at bounding box center [509, 15] width 704 height 30
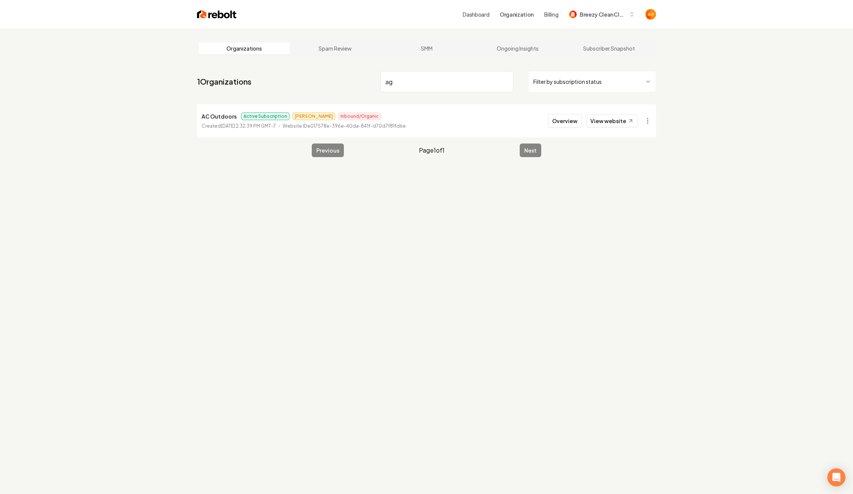
type input "a"
type input "swish"
click at [582, 125] on button "Overview" at bounding box center [565, 121] width 34 height 14
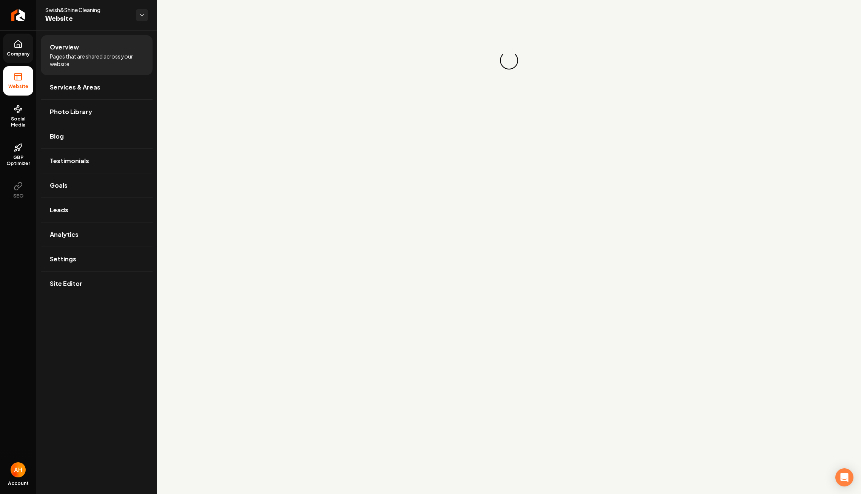
click at [19, 46] on icon at bounding box center [18, 45] width 2 height 3
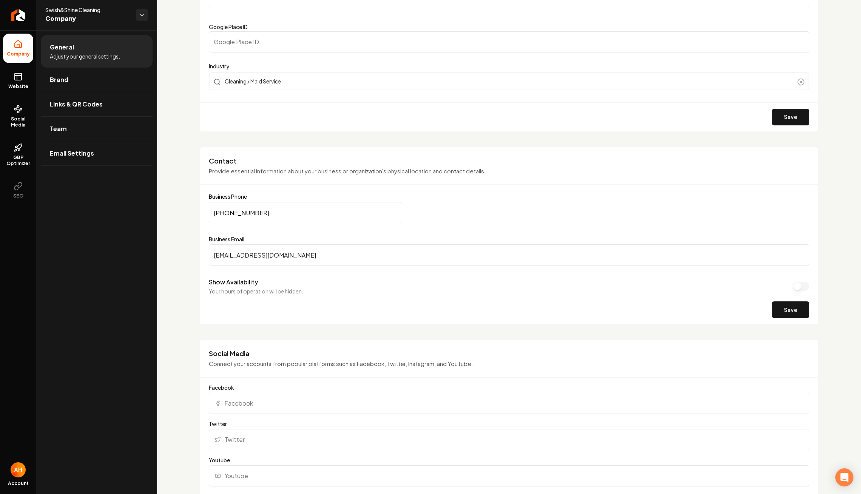
scroll to position [259, 0]
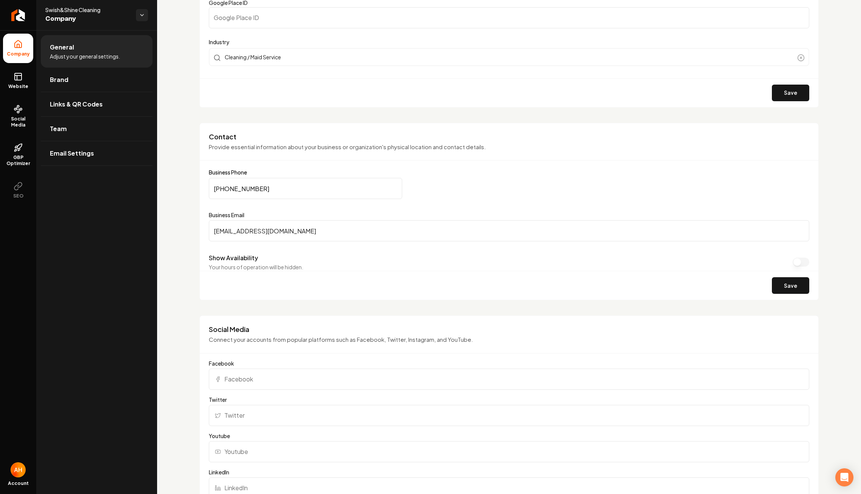
click at [325, 193] on input "(513) 505-1167" at bounding box center [305, 188] width 193 height 21
paste input "86) 474-4086"
type input "(586) 474-4086"
click at [786, 278] on button "Save" at bounding box center [790, 285] width 37 height 17
click at [18, 76] on icon at bounding box center [18, 76] width 7 height 0
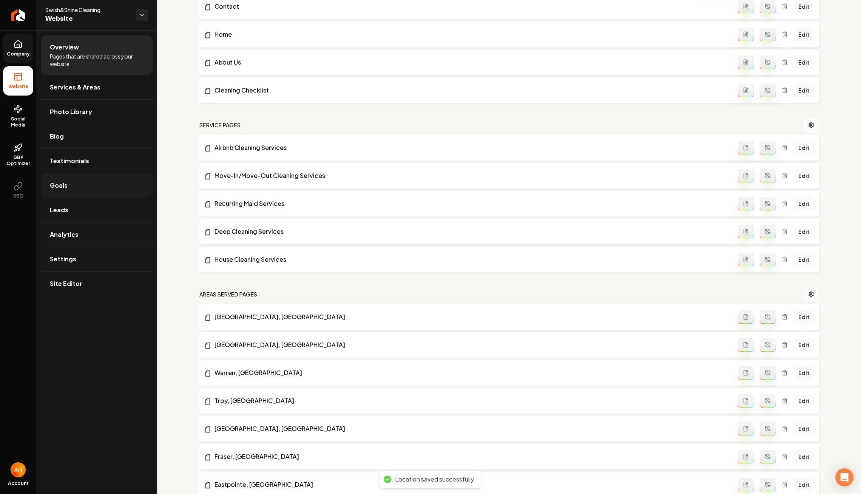
click at [94, 192] on link "Goals" at bounding box center [97, 185] width 112 height 24
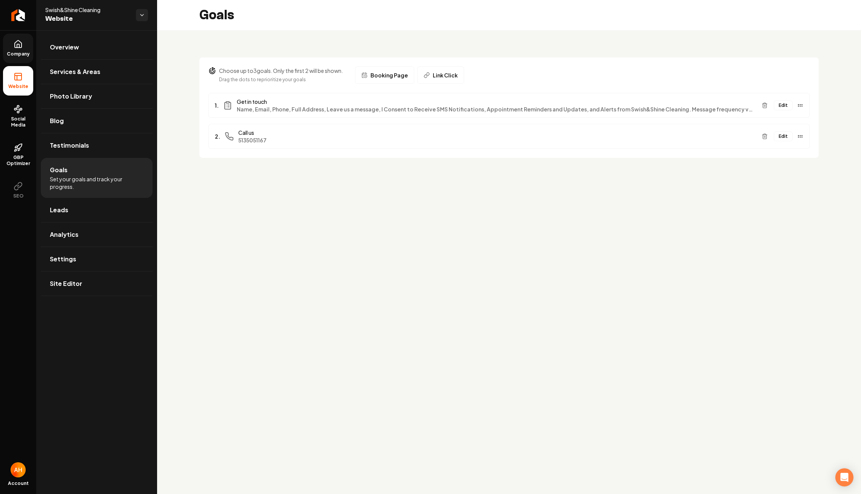
click at [780, 133] on button "Edit" at bounding box center [783, 136] width 19 height 10
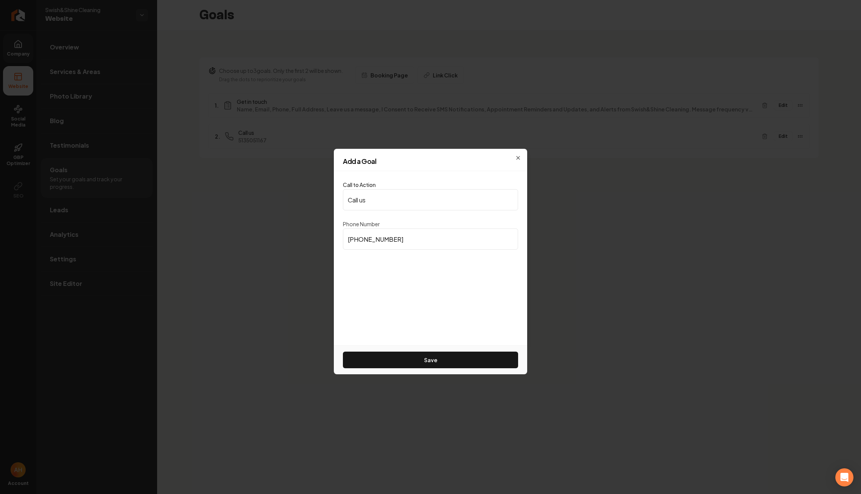
click at [386, 241] on input "(513) 505-1167" at bounding box center [430, 238] width 175 height 21
paste input "86) 474-4086"
type input "(586) 474-4086"
click at [413, 343] on div "Call to Action Call us Phone Number (586) 474-4086 Save" at bounding box center [430, 258] width 193 height 174
click at [413, 352] on button "Save" at bounding box center [430, 360] width 175 height 17
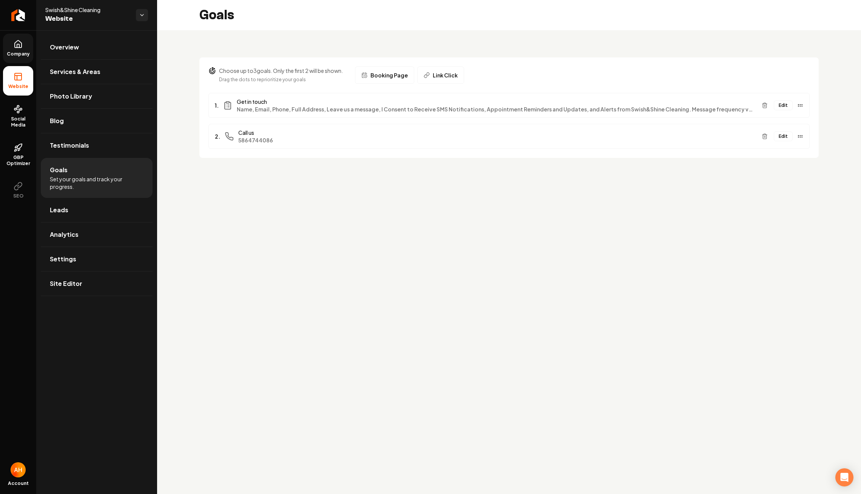
click at [790, 103] on button "Edit" at bounding box center [783, 105] width 19 height 10
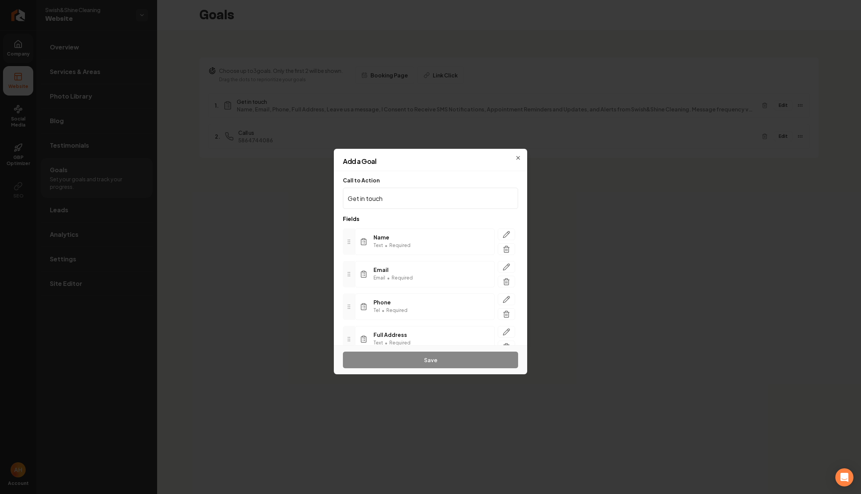
scroll to position [92, 0]
click at [503, 301] on icon "button" at bounding box center [507, 303] width 8 height 8
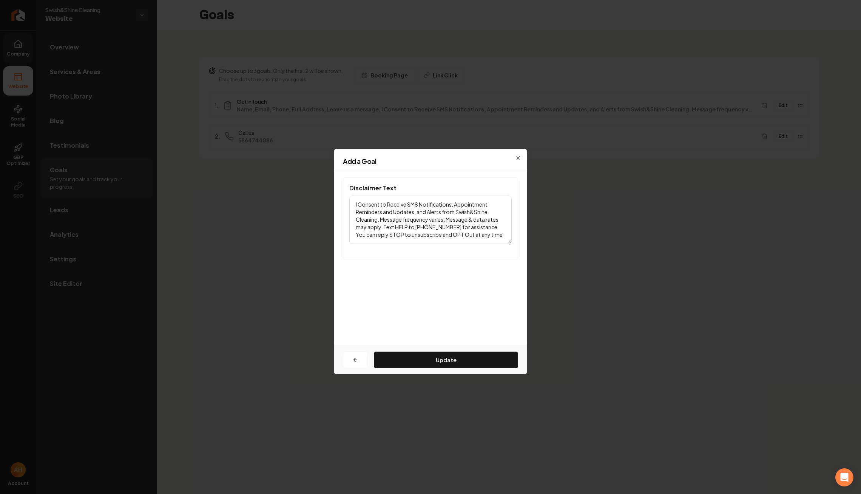
scroll to position [0, 0]
click at [468, 227] on textarea "I Consent to Receive SMS Notifications, Appointment Reminders and Updates, and …" at bounding box center [430, 220] width 162 height 48
paste textarea "(586)-474-4086"
type textarea "I Consent to Receive SMS Notifications, Appointment Reminders and Updates, and …"
click at [458, 357] on button "Update" at bounding box center [446, 360] width 144 height 17
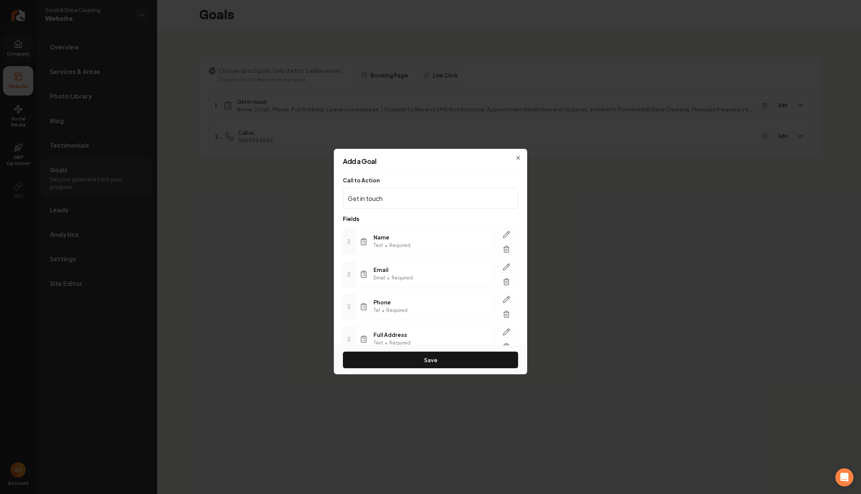
click at [458, 357] on button "Save" at bounding box center [430, 360] width 175 height 17
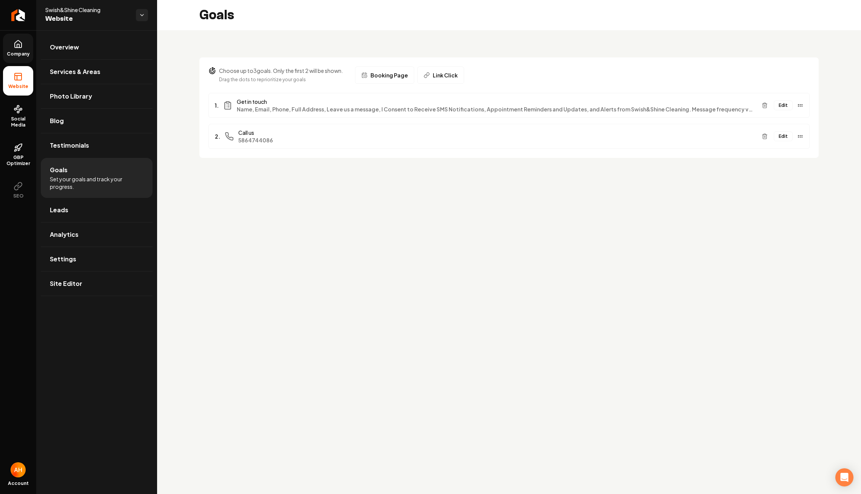
click at [785, 109] on button "Edit" at bounding box center [783, 105] width 19 height 10
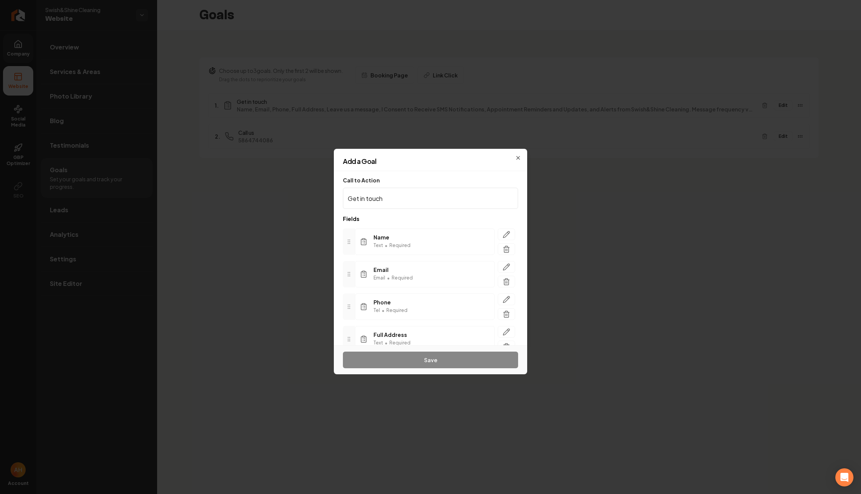
scroll to position [92, 0]
click at [503, 302] on icon "button" at bounding box center [507, 303] width 8 height 8
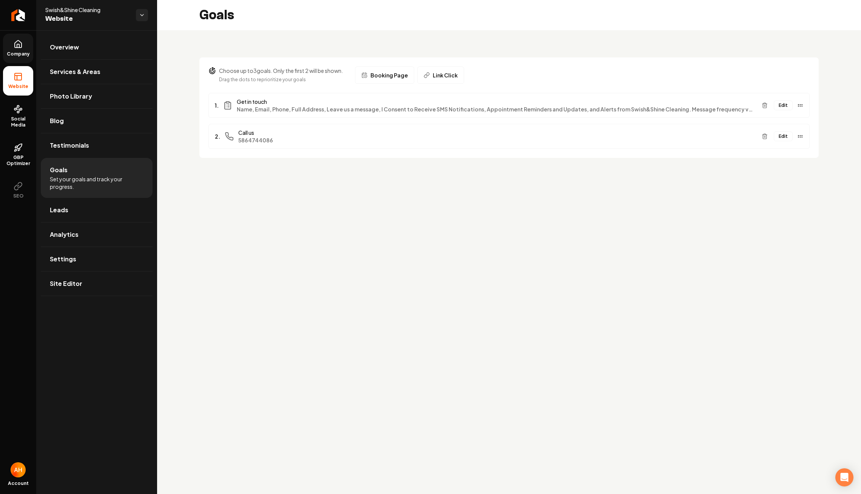
click at [314, 228] on main "Goals Choose up to 3 goals. Only the first 2 will be shown. Drag the dots to re…" at bounding box center [509, 247] width 704 height 494
click at [787, 140] on button "Edit" at bounding box center [783, 136] width 19 height 10
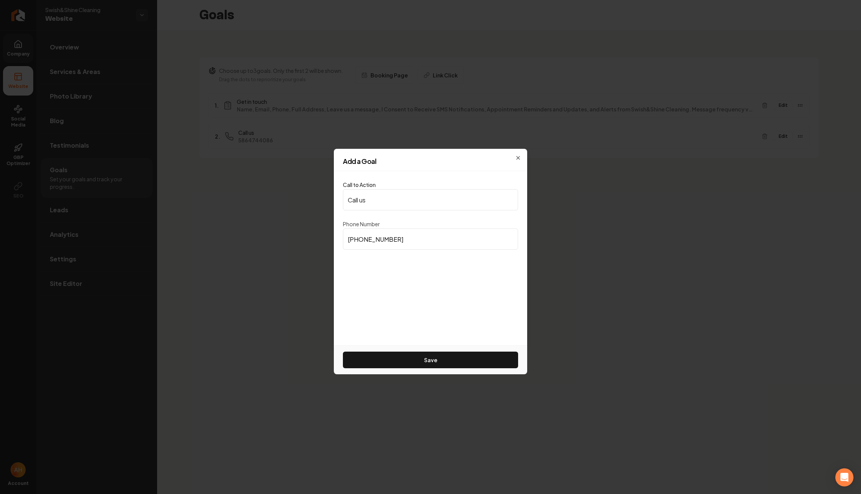
click at [418, 236] on input "(586) 474-4086" at bounding box center [430, 238] width 175 height 21
paste input
type input "(586) 474-4086"
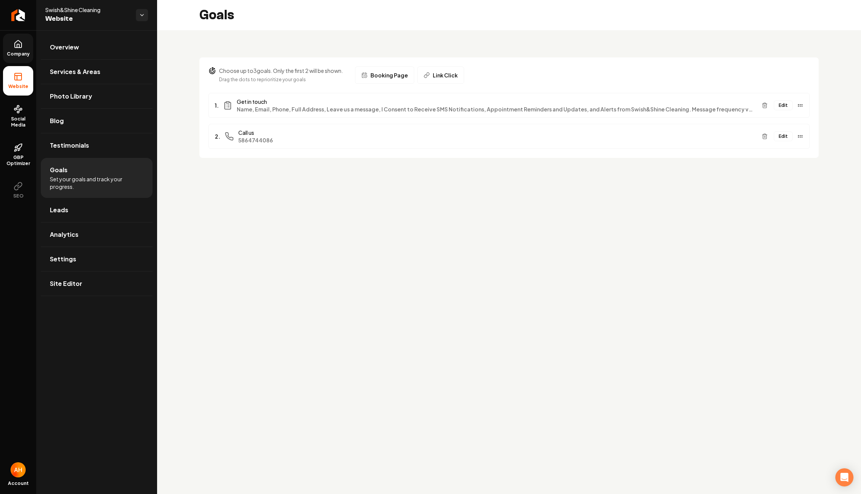
drag, startPoint x: 7, startPoint y: 46, endPoint x: 16, endPoint y: 46, distance: 9.1
click at [7, 46] on link "Company" at bounding box center [18, 48] width 30 height 29
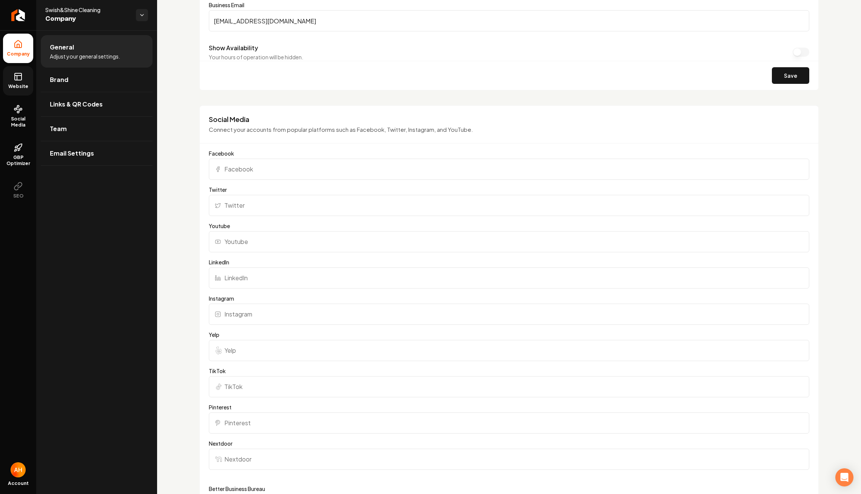
scroll to position [506, 0]
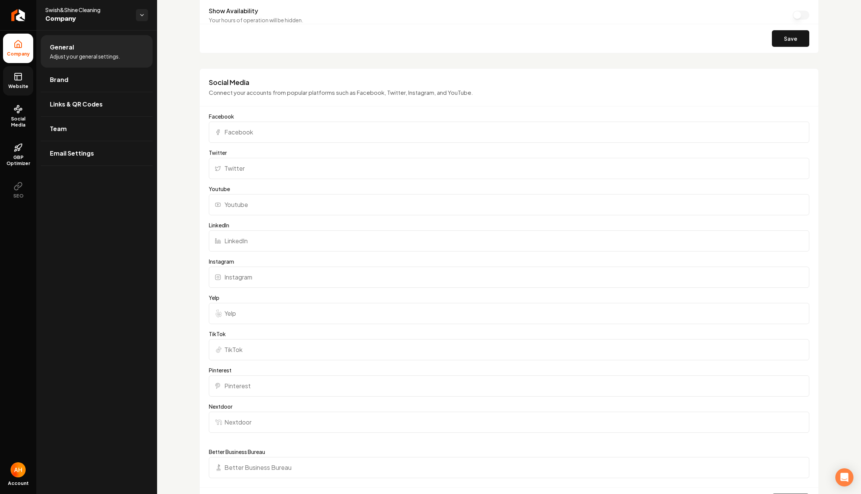
click at [373, 270] on input "Instagram" at bounding box center [509, 277] width 600 height 21
paste input "https://www.instagram.com/swish_and_shine_cleaning/"
type input "https://www.instagram.com/swish_and_shine_cleaning/"
click at [339, 124] on input "Facebook" at bounding box center [509, 132] width 600 height 21
paste input "https://nextdoor.com/ads-management/?init_source=profile_switcher&active_page_i…"
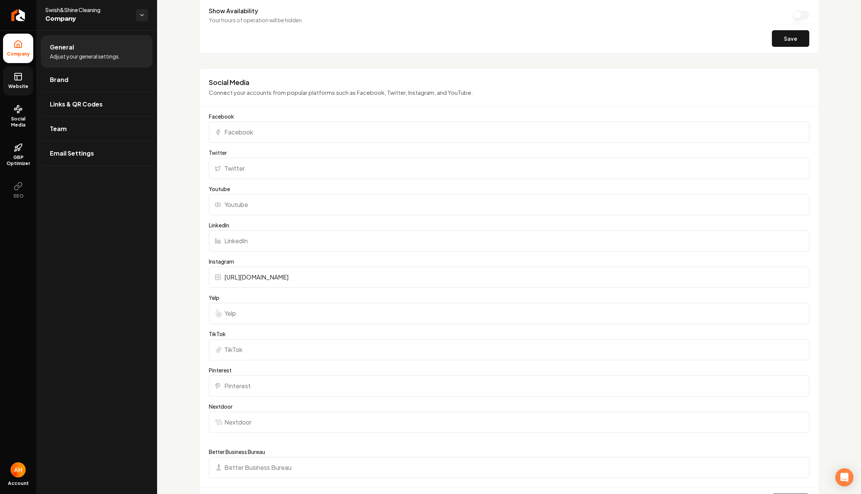
type input "https://nextdoor.com/ads-management/?init_source=profile_switcher&active_page_i…"
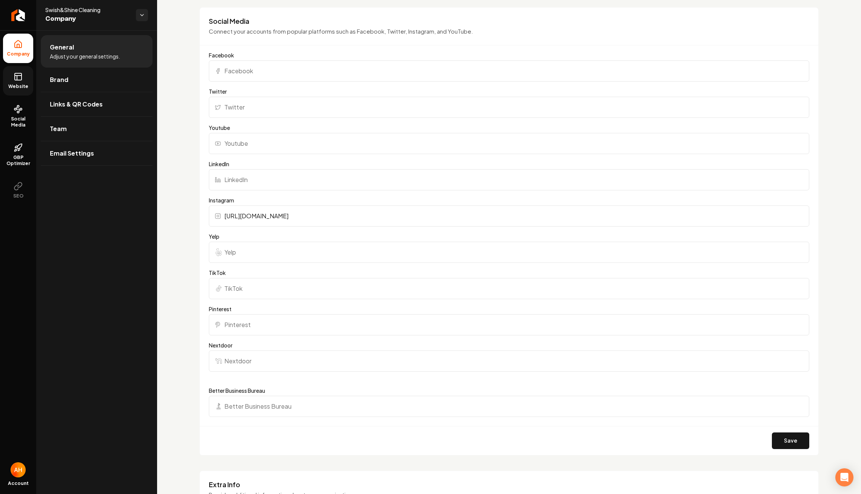
click at [289, 365] on input "Nextdoor" at bounding box center [509, 360] width 600 height 21
paste input "https://nextdoor.com/ads-management/?init_source=profile_switcher&active_page_i…"
type input "https://nextdoor.com/ads-management/?init_source=profile_switcher&active_page_i…"
click at [382, 70] on input "Facebook" at bounding box center [509, 70] width 600 height 21
paste input "https://www.facebook.com/profile.php?id=61579311291900"
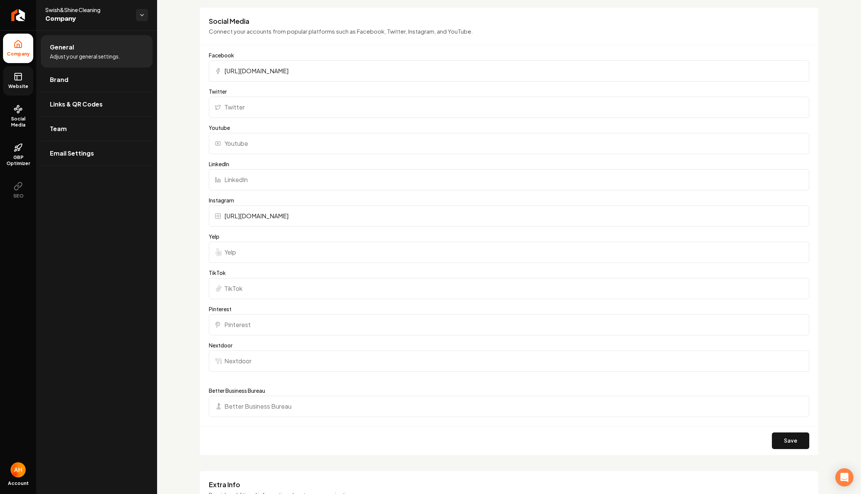
type input "https://www.facebook.com/profile.php?id=61579311291900"
click at [804, 441] on div "Save" at bounding box center [509, 440] width 618 height 29
click at [799, 439] on button "Save" at bounding box center [790, 440] width 37 height 17
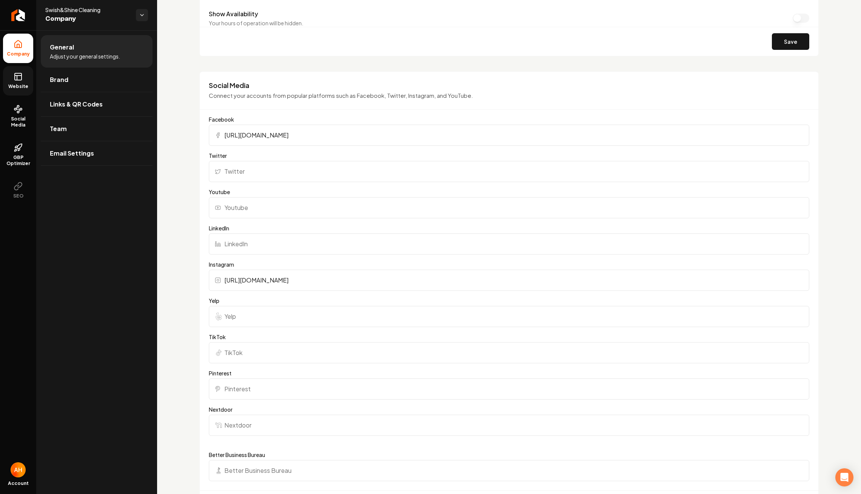
scroll to position [503, 0]
click at [419, 29] on div "Save" at bounding box center [509, 40] width 618 height 29
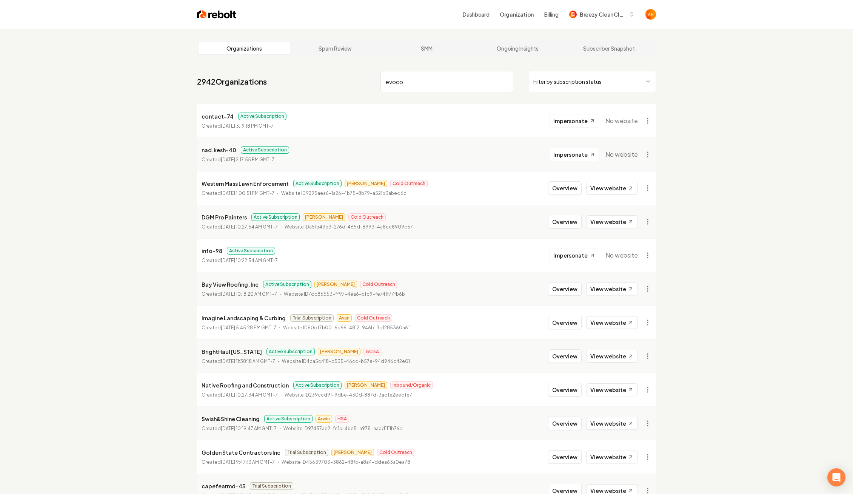
type input "evocon"
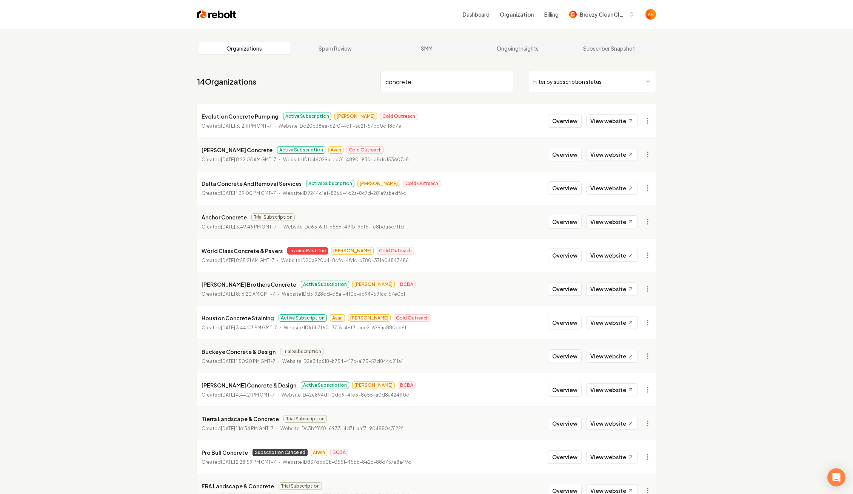
type input "concrete"
click at [616, 114] on div "Overview View website" at bounding box center [593, 121] width 90 height 14
click at [616, 125] on link "View website" at bounding box center [612, 120] width 52 height 13
click at [562, 124] on button "Overview" at bounding box center [565, 121] width 34 height 14
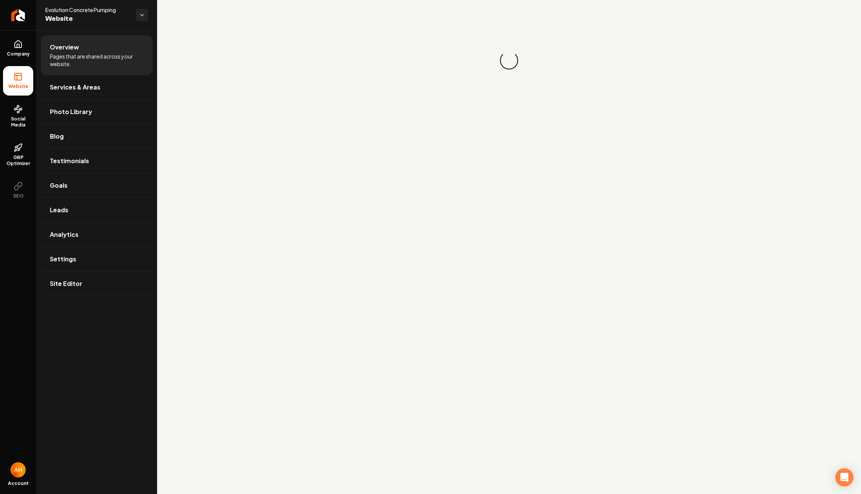
drag, startPoint x: 28, startPoint y: 111, endPoint x: 49, endPoint y: 111, distance: 21.1
click at [28, 111] on link "Social Media" at bounding box center [18, 116] width 30 height 35
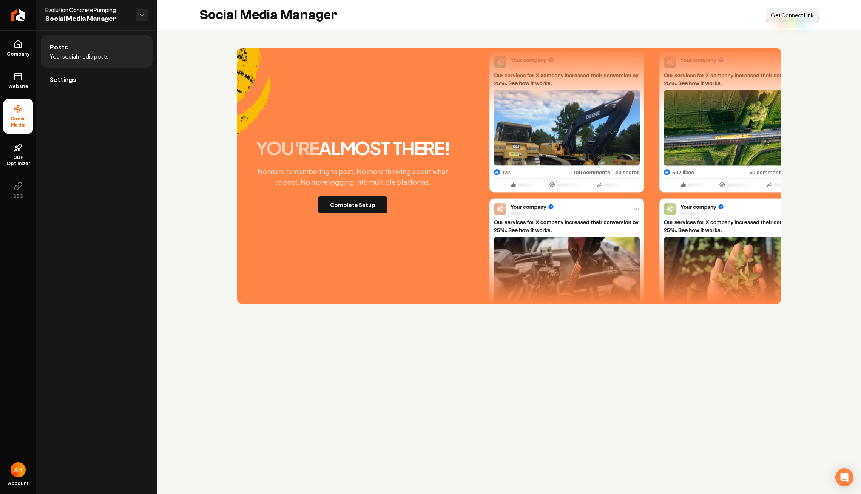
click at [787, 11] on span "Get Connect Link" at bounding box center [792, 15] width 43 height 8
click at [185, 79] on div "you're almost there! No more remembering to post. No more thinking about what t…" at bounding box center [509, 175] width 704 height 291
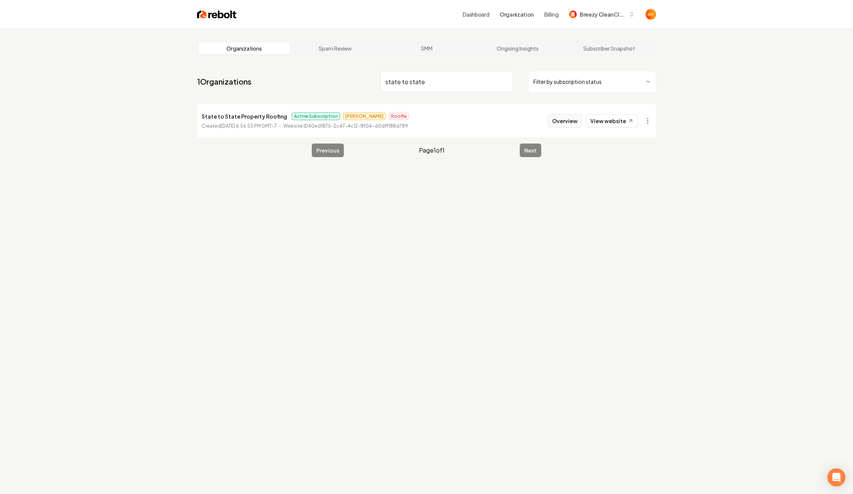
type input "state to state"
click at [561, 122] on button "Overview" at bounding box center [565, 121] width 34 height 14
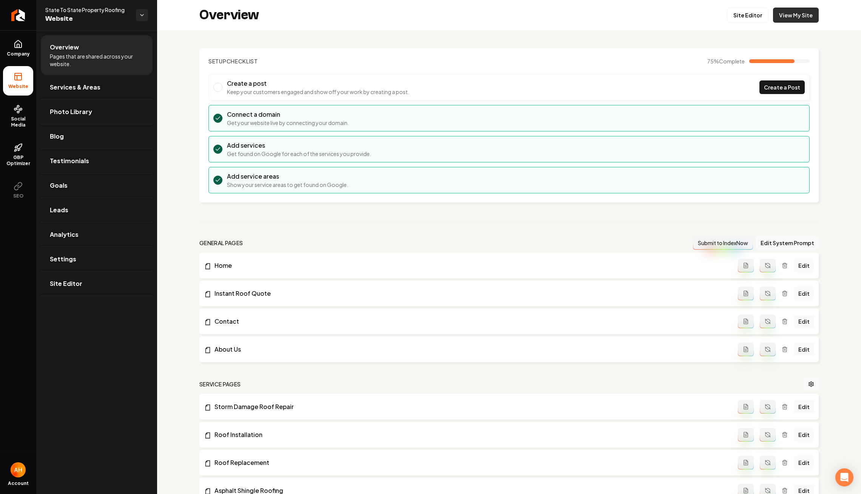
click at [773, 16] on link "View My Site" at bounding box center [796, 15] width 46 height 15
click at [54, 254] on span "Settings" at bounding box center [63, 258] width 26 height 9
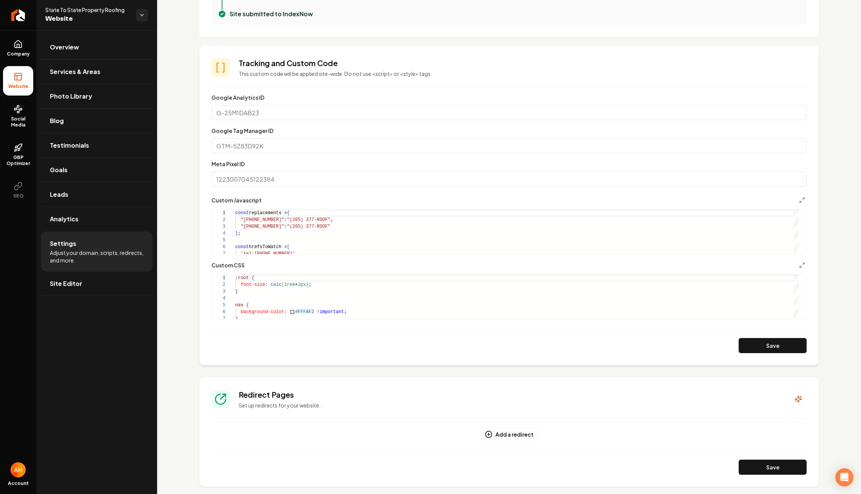
scroll to position [230, 0]
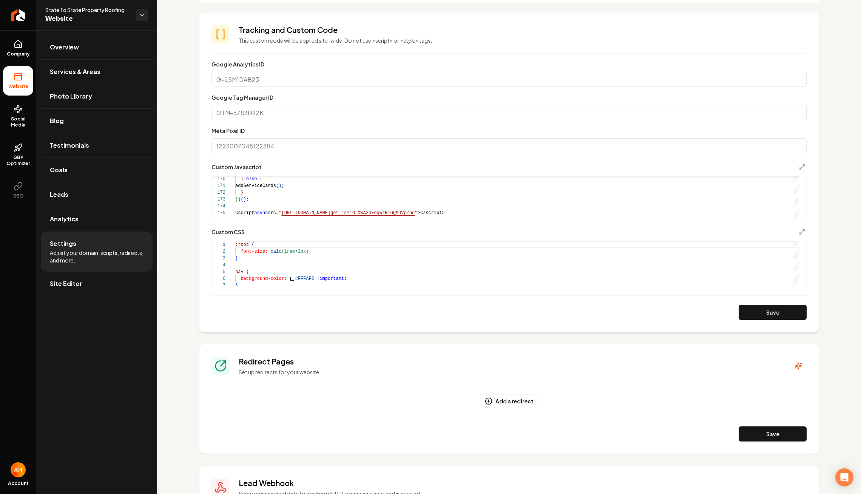
scroll to position [311, 0]
click at [97, 43] on link "Overview" at bounding box center [97, 47] width 112 height 24
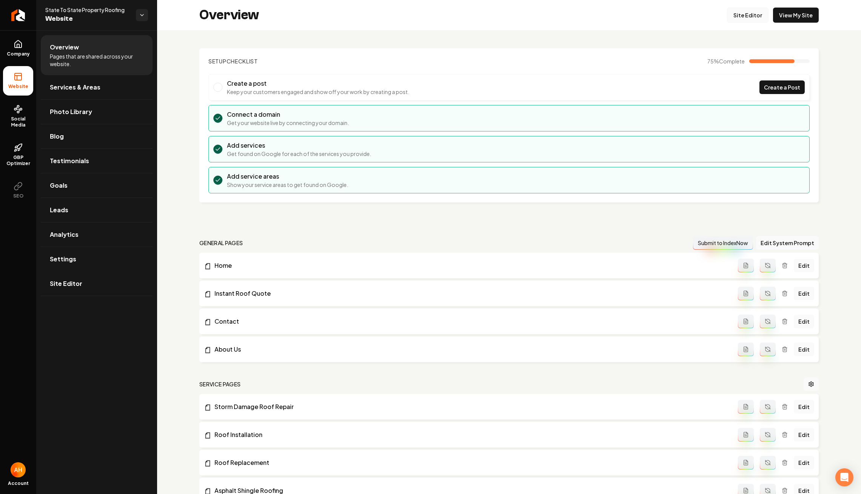
click at [737, 20] on link "Site Editor" at bounding box center [748, 15] width 42 height 15
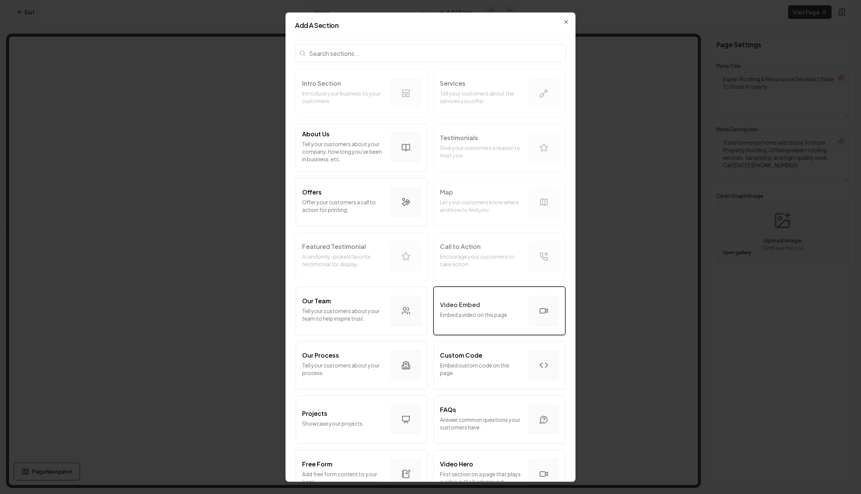
scroll to position [174, 0]
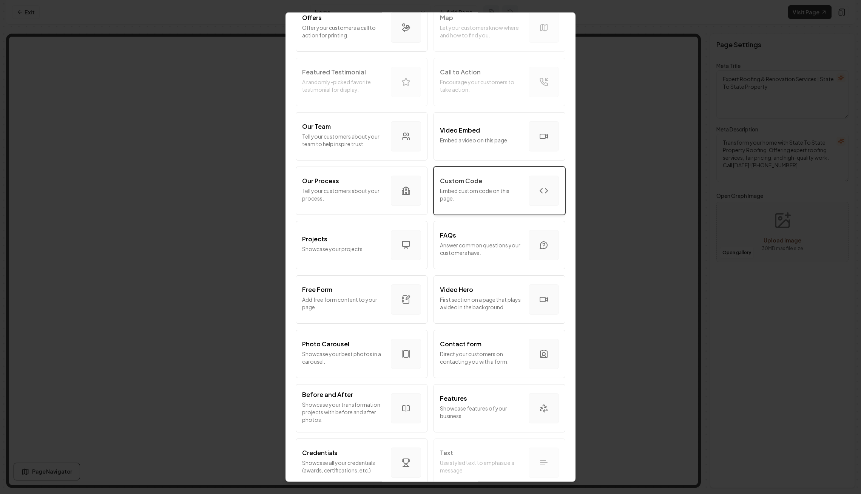
click at [508, 183] on div "Custom Code" at bounding box center [481, 180] width 83 height 9
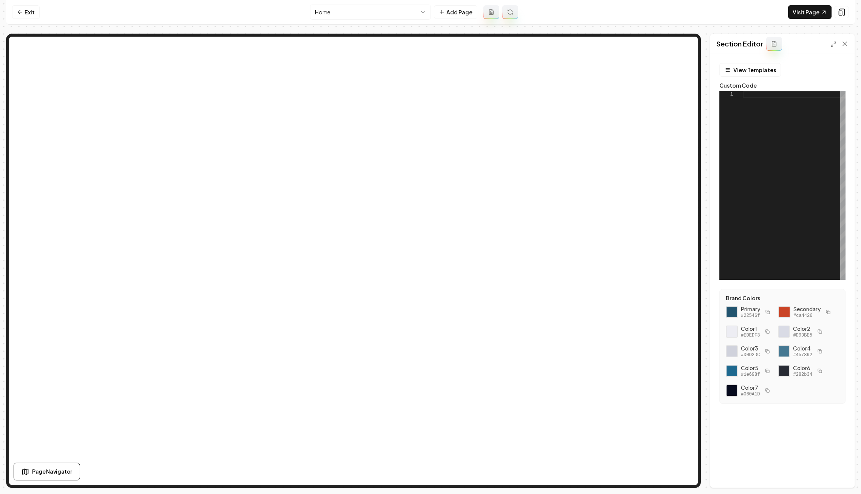
click at [777, 101] on div at bounding box center [794, 185] width 103 height 189
type textarea "**********"
click at [842, 474] on button "Save" at bounding box center [837, 475] width 22 height 14
click at [28, 8] on link "Exit" at bounding box center [26, 12] width 28 height 14
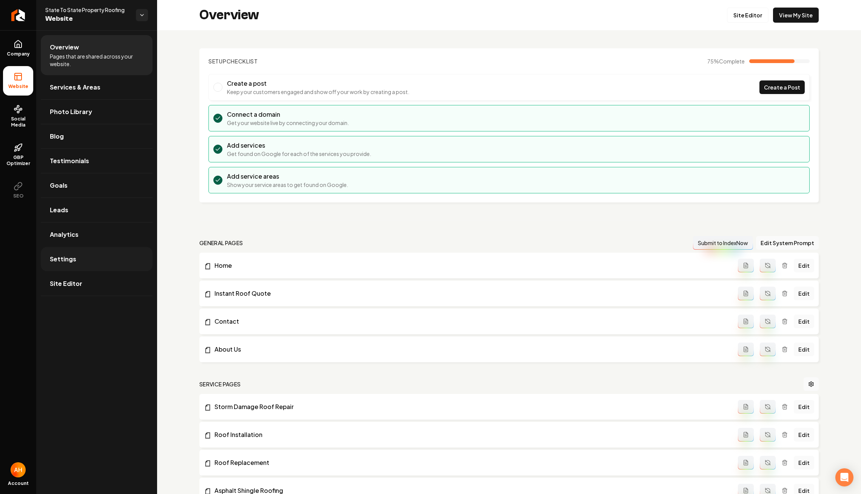
click at [75, 259] on link "Settings" at bounding box center [97, 259] width 112 height 24
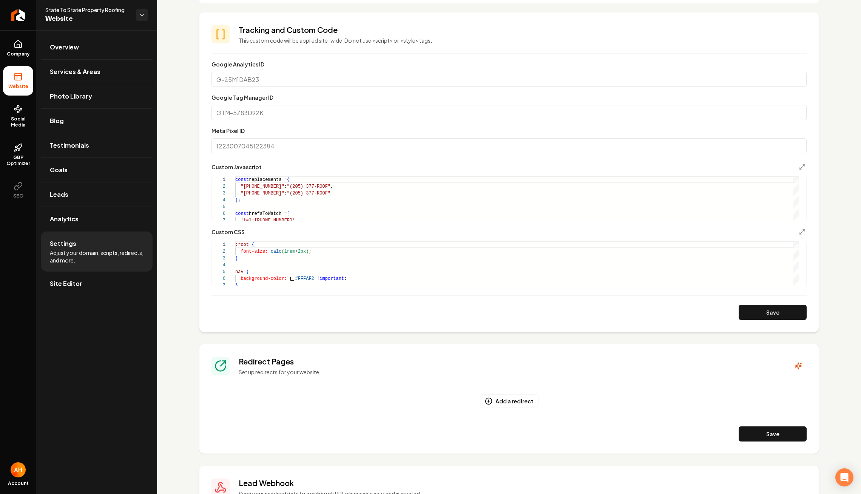
scroll to position [323, 0]
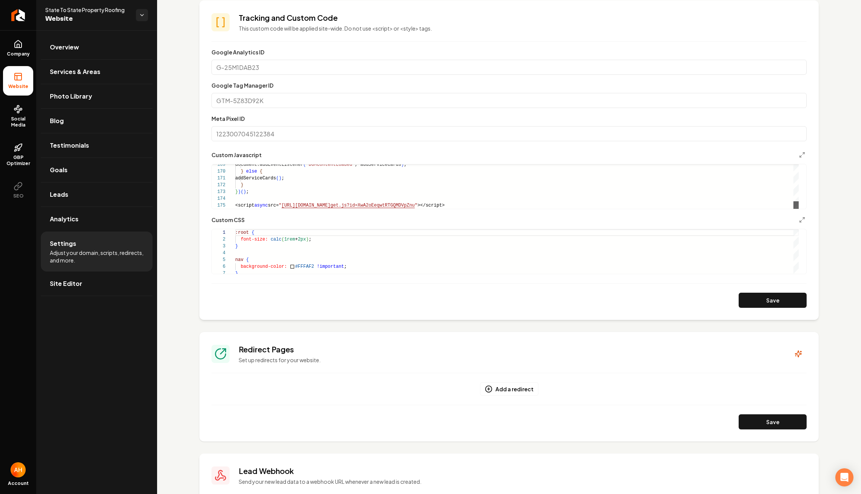
click at [796, 312] on section "**********" at bounding box center [508, 159] width 619 height 319
type textarea "**********"
click at [73, 289] on link "Site Editor" at bounding box center [97, 283] width 112 height 24
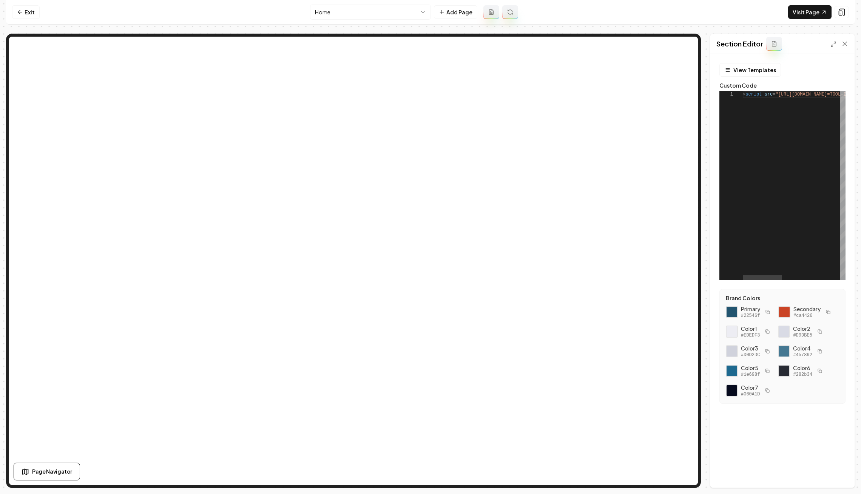
click at [799, 95] on div "< script src = " https://app.roofle.com/roof-quote-pro-widget.js?id =TOOL-ID " …" at bounding box center [871, 185] width 256 height 189
type textarea "**********"
click at [839, 475] on button "Save" at bounding box center [837, 475] width 22 height 14
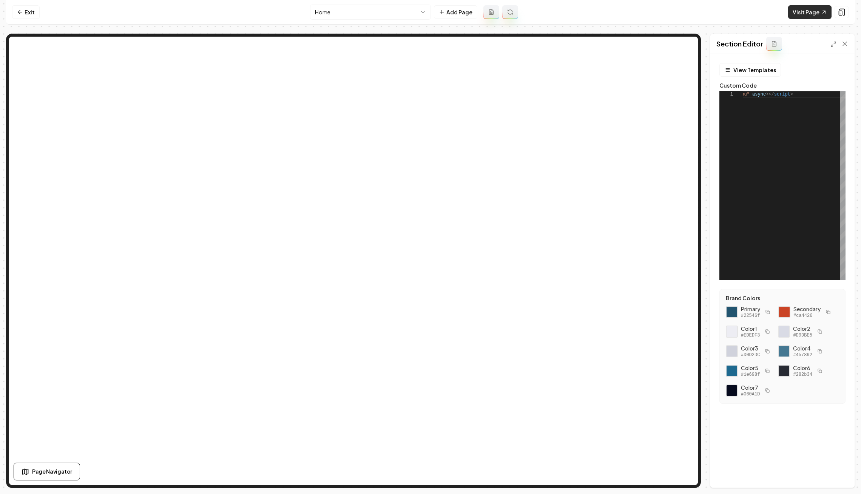
click at [802, 7] on link "Visit Page" at bounding box center [809, 12] width 43 height 14
click at [30, 14] on link "Exit" at bounding box center [26, 12] width 28 height 14
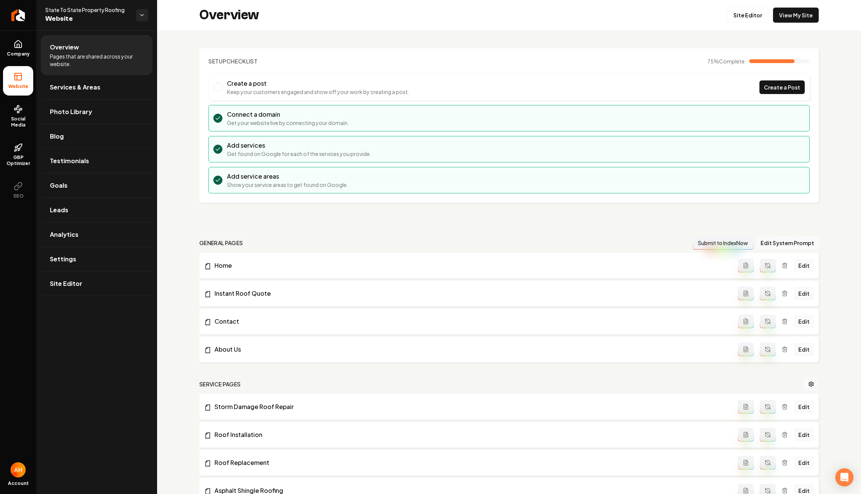
click at [197, 18] on div "Overview Site Editor View My Site" at bounding box center [509, 15] width 704 height 30
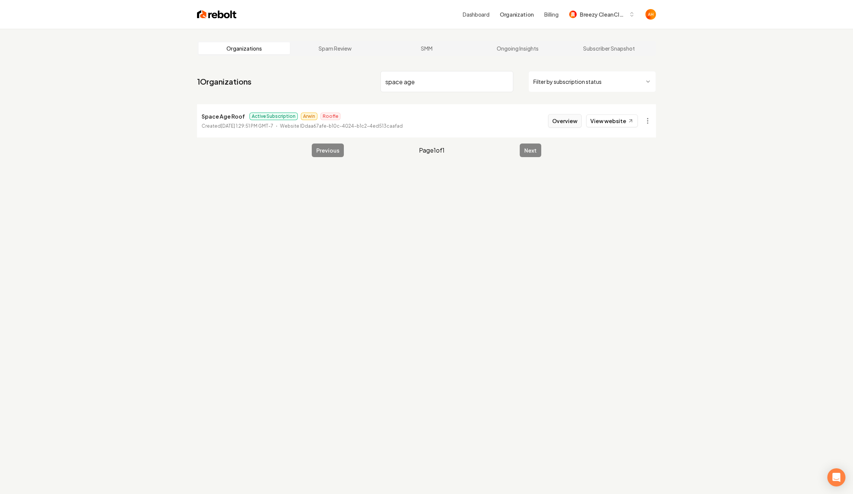
type input "space age"
click at [562, 116] on button "Overview" at bounding box center [565, 121] width 34 height 14
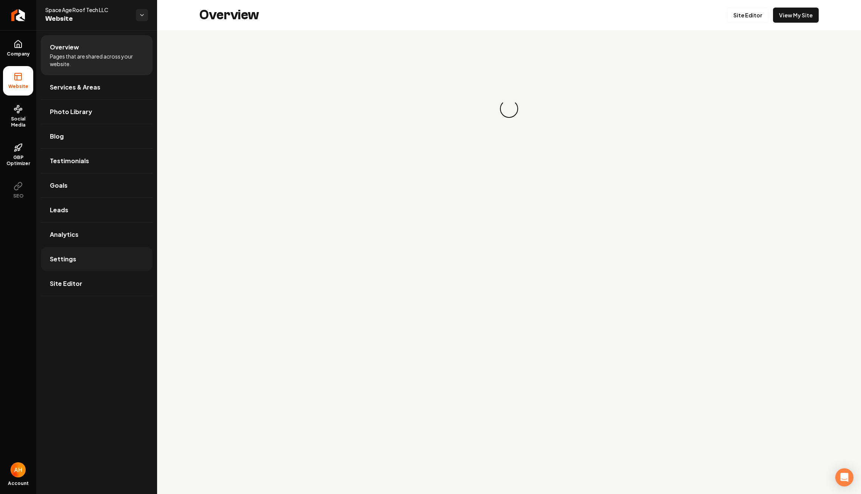
click at [90, 257] on link "Settings" at bounding box center [97, 259] width 112 height 24
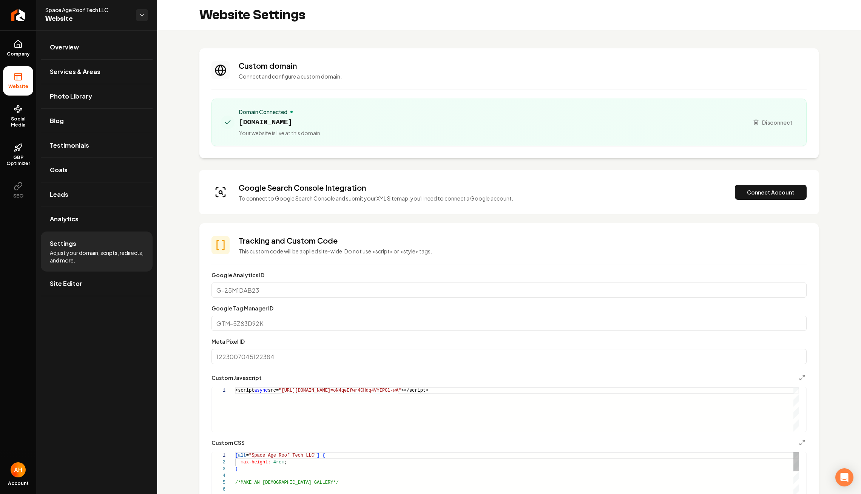
scroll to position [68, 0]
click at [126, 34] on ul "Overview Services & Areas Photo Library Blog Testimonials Goals Leads Analytics…" at bounding box center [96, 165] width 121 height 270
click at [122, 42] on link "Overview" at bounding box center [97, 47] width 112 height 24
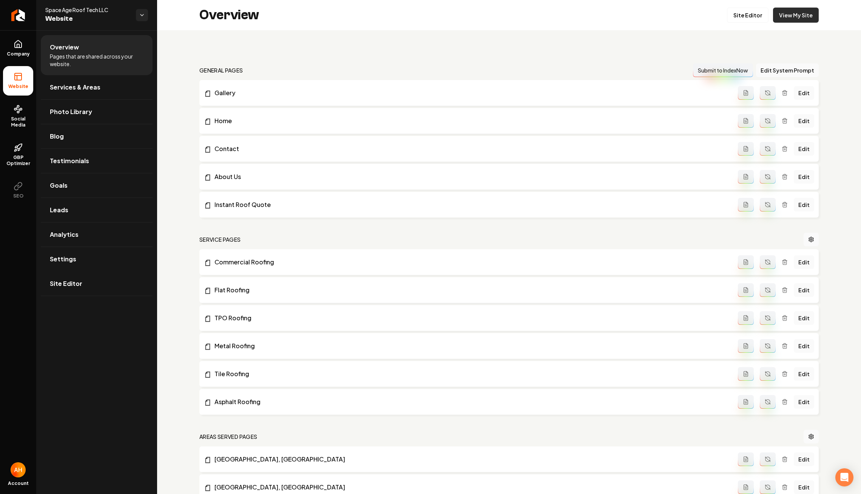
click at [782, 14] on link "View My Site" at bounding box center [796, 15] width 46 height 15
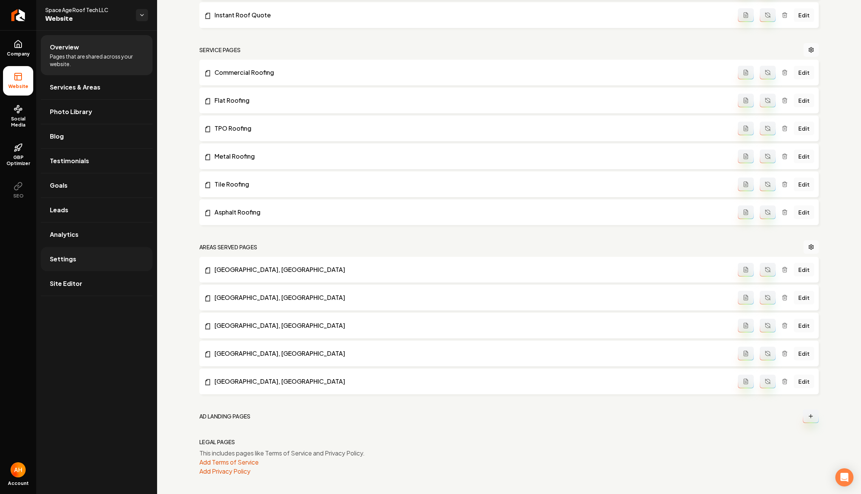
click at [101, 259] on link "Settings" at bounding box center [97, 259] width 112 height 24
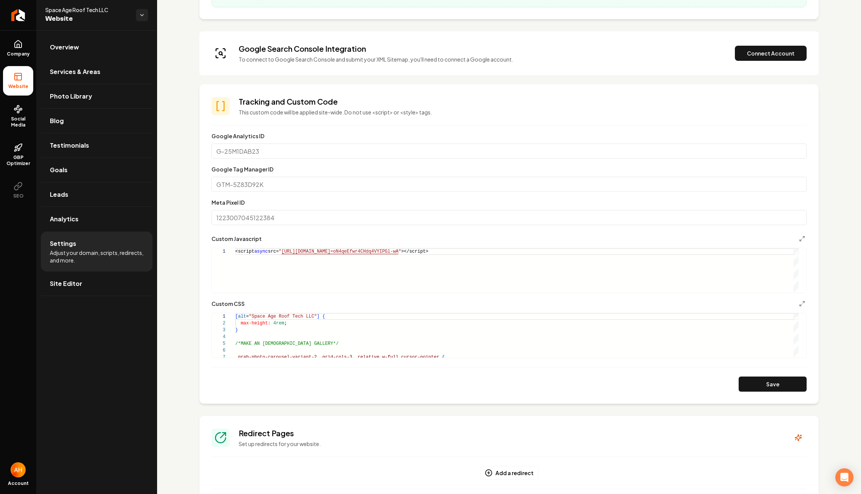
scroll to position [139, 0]
click at [506, 268] on div "<script async src= " https://app.roofle.com/roof-quote-pro-widget.js?id =oN4qeE…" at bounding box center [516, 270] width 563 height 45
click at [88, 45] on link "Overview" at bounding box center [97, 47] width 112 height 24
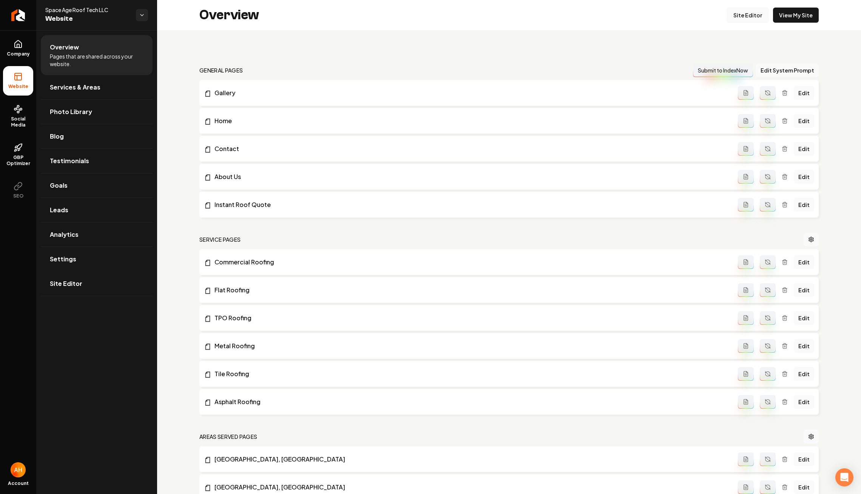
click at [732, 17] on link "Site Editor" at bounding box center [748, 15] width 42 height 15
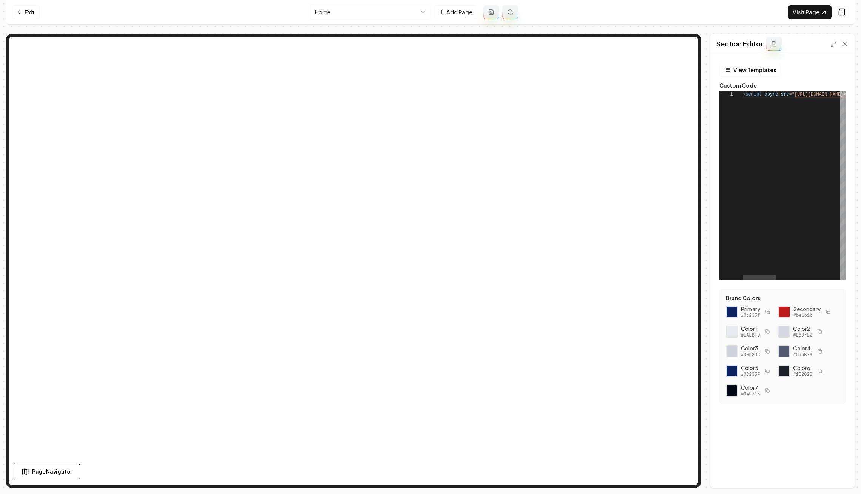
scroll to position [0, 286]
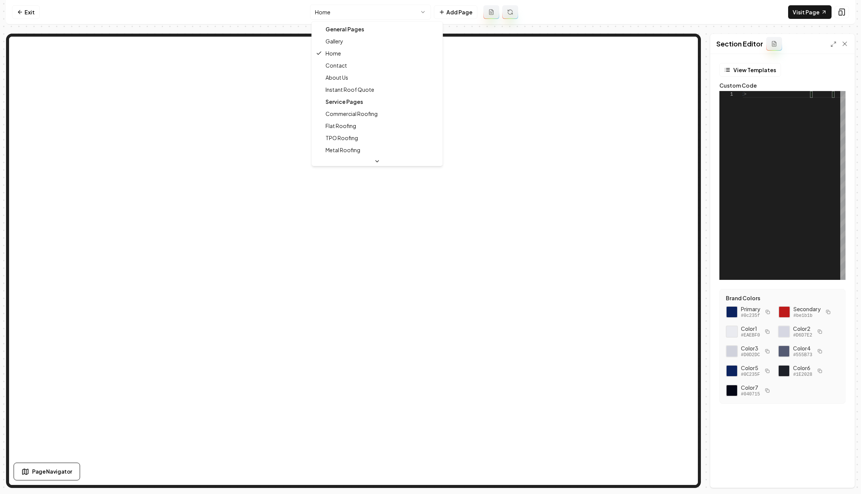
click at [347, 7] on html "**********" at bounding box center [430, 247] width 861 height 494
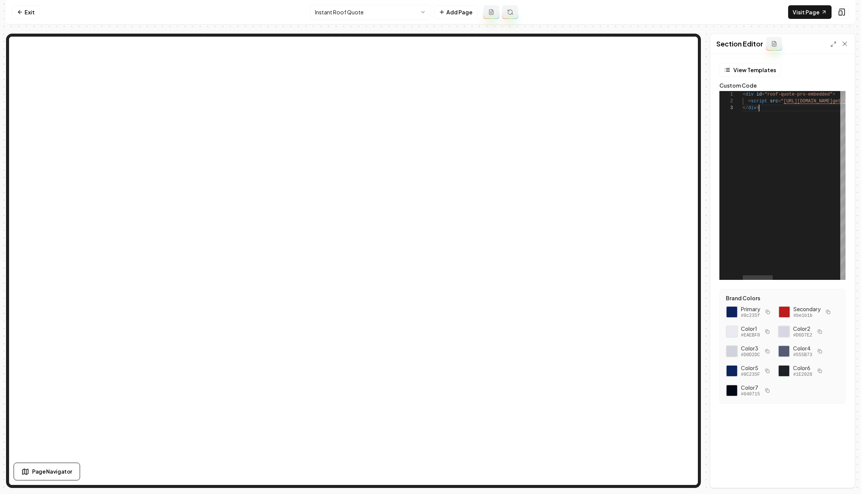
scroll to position [14, 16]
click at [816, 101] on div "< div id = "roof-quote-pro-embedded" > < script src = " https://app.roofle.com/…" at bounding box center [713, 185] width 332 height 189
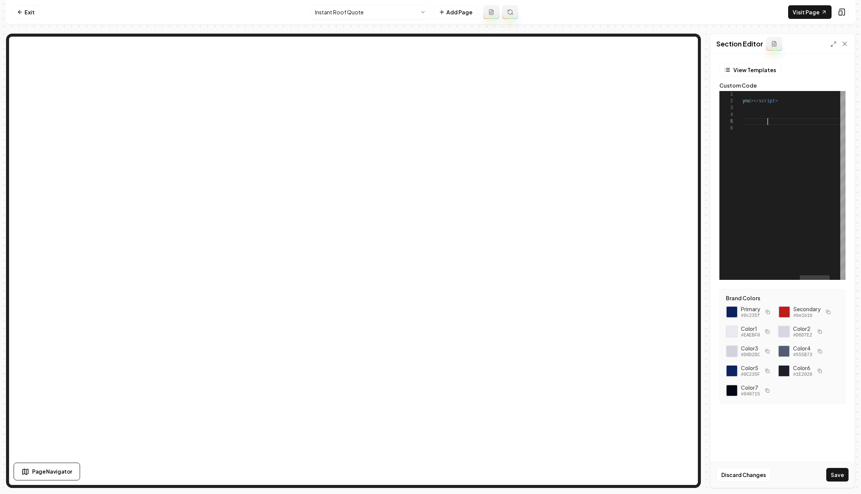
click at [768, 120] on div "< div id = "roof-quote-pro-embedded" > < script src = " https://app.roofle.com/…" at bounding box center [715, 185] width 332 height 189
click at [758, 102] on div "< div id = "roof-quote-pro-embedded" > < script src = " https://app.roofle.com/…" at bounding box center [721, 185] width 332 height 189
click at [773, 122] on div "< div id = "roof-quote-pro-embedded" > < script src = " https://app.roofle.com/…" at bounding box center [721, 185] width 332 height 189
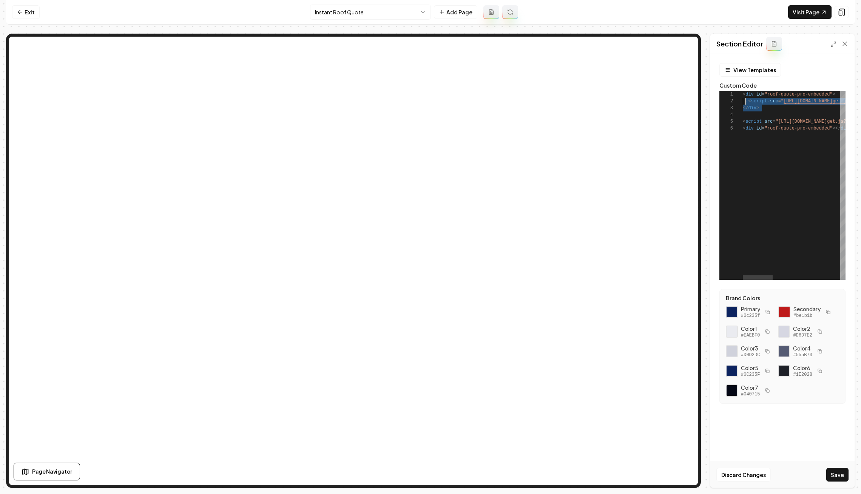
scroll to position [0, 0]
drag, startPoint x: 758, startPoint y: 113, endPoint x: 732, endPoint y: 89, distance: 35.6
type textarea "**********"
click at [841, 470] on button "Save" at bounding box center [837, 475] width 22 height 14
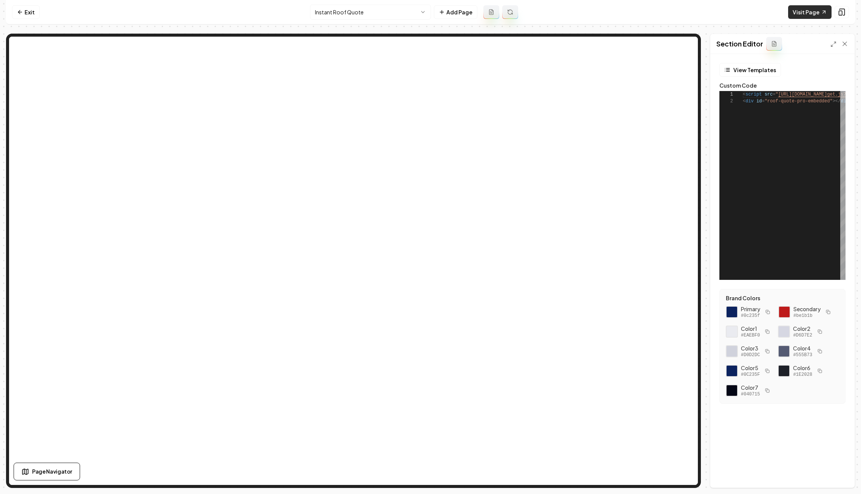
click at [811, 8] on link "Visit Page" at bounding box center [809, 12] width 43 height 14
click at [796, 15] on link "Visit Page" at bounding box center [809, 12] width 43 height 14
click at [22, 18] on link "Exit" at bounding box center [26, 12] width 28 height 14
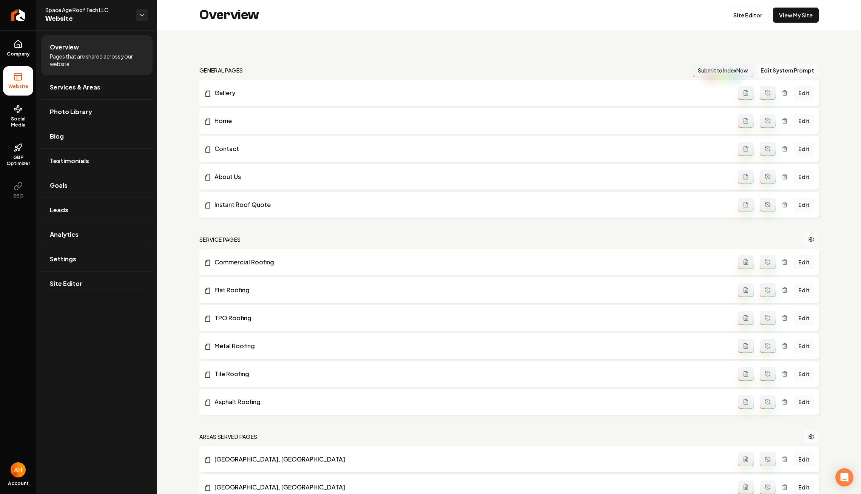
scroll to position [69, 0]
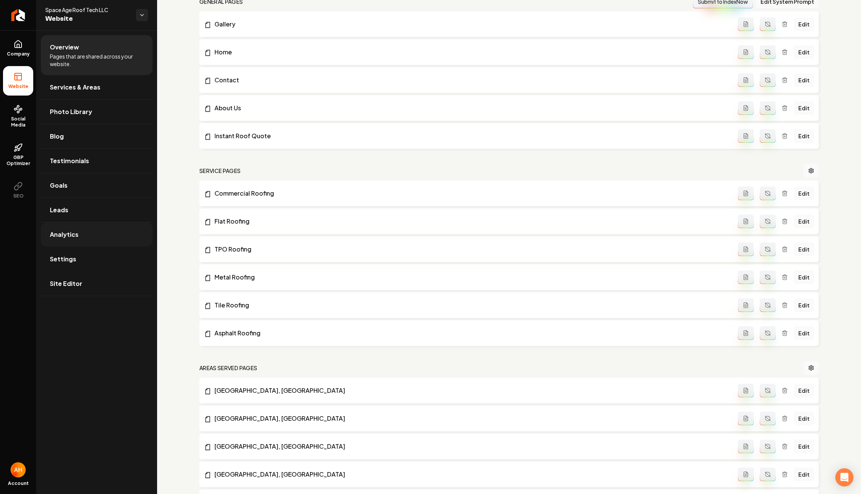
click at [93, 245] on link "Analytics" at bounding box center [97, 234] width 112 height 24
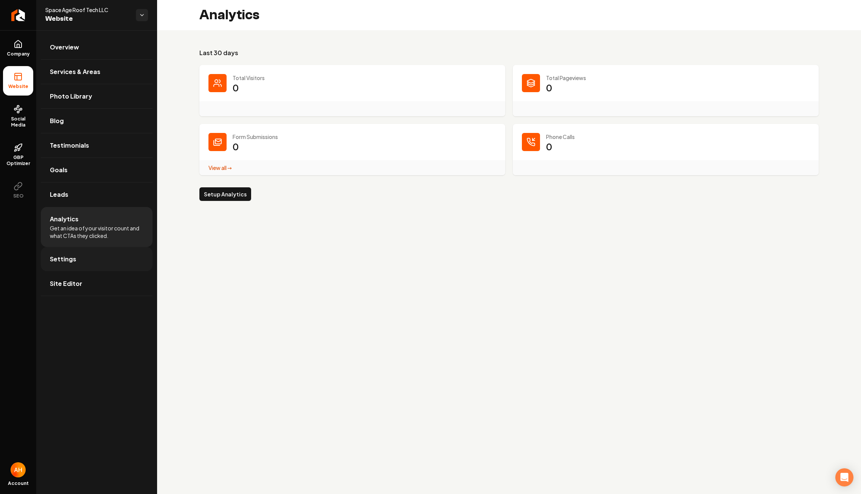
click at [119, 262] on link "Settings" at bounding box center [97, 259] width 112 height 24
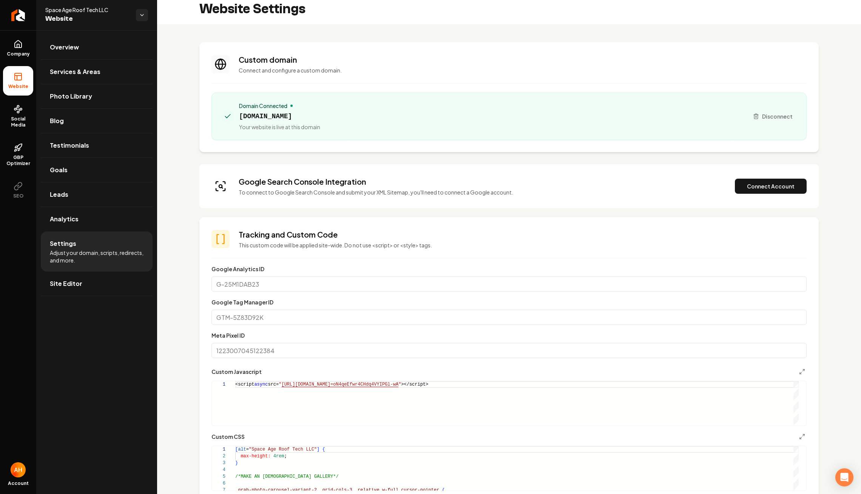
scroll to position [195, 0]
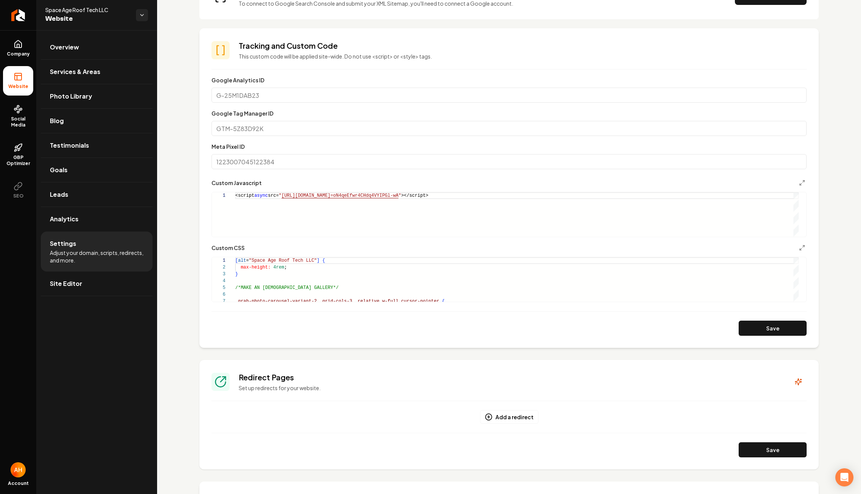
click at [182, 68] on div "**********" at bounding box center [509, 227] width 704 height 784
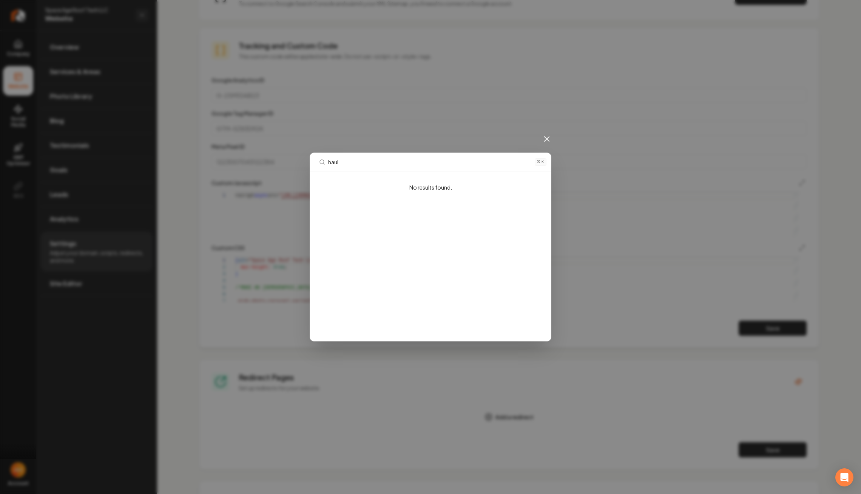
type input "hauls"
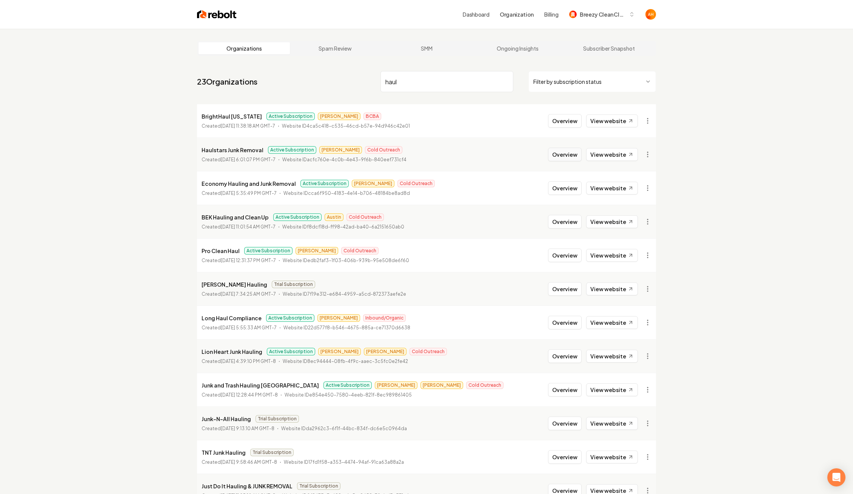
type input "haul"
click at [568, 155] on button "Overview" at bounding box center [565, 155] width 34 height 14
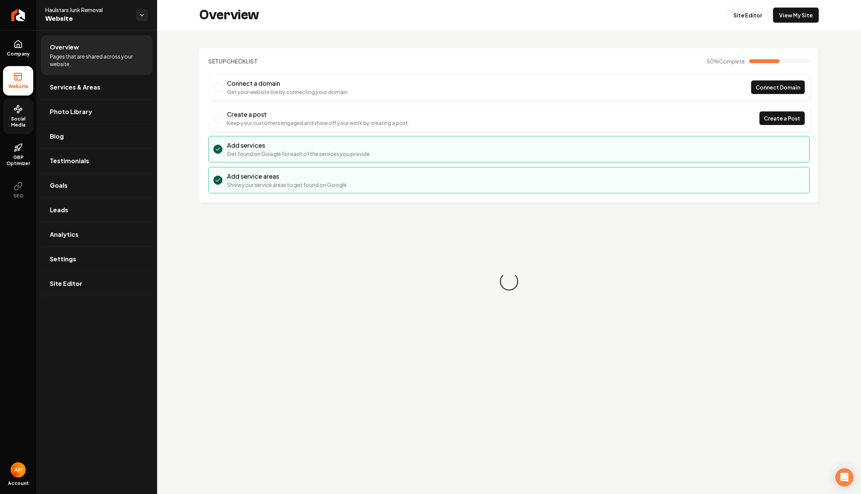
click at [20, 121] on span "Social Media" at bounding box center [18, 122] width 30 height 12
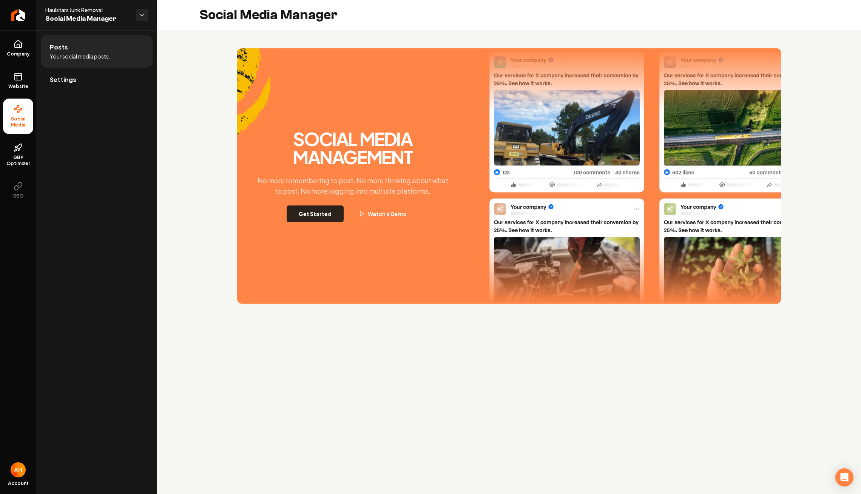
click at [308, 216] on button "Get Started" at bounding box center [315, 213] width 57 height 17
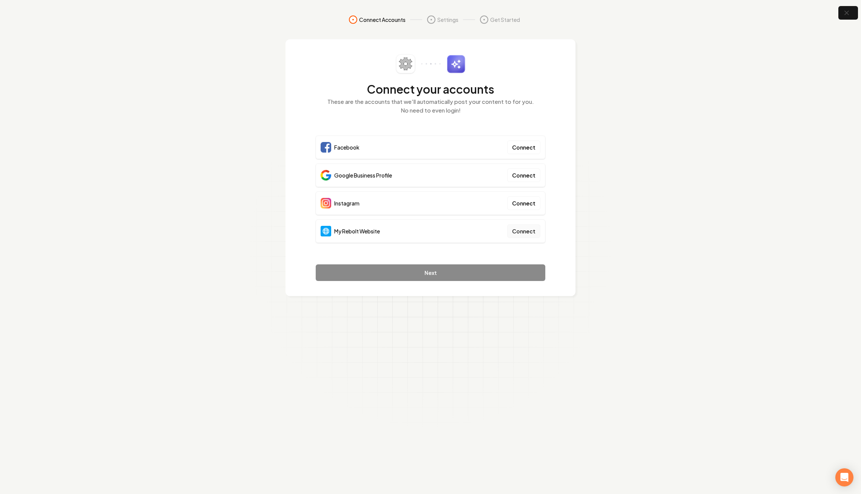
click at [530, 232] on button "Connect" at bounding box center [523, 231] width 33 height 14
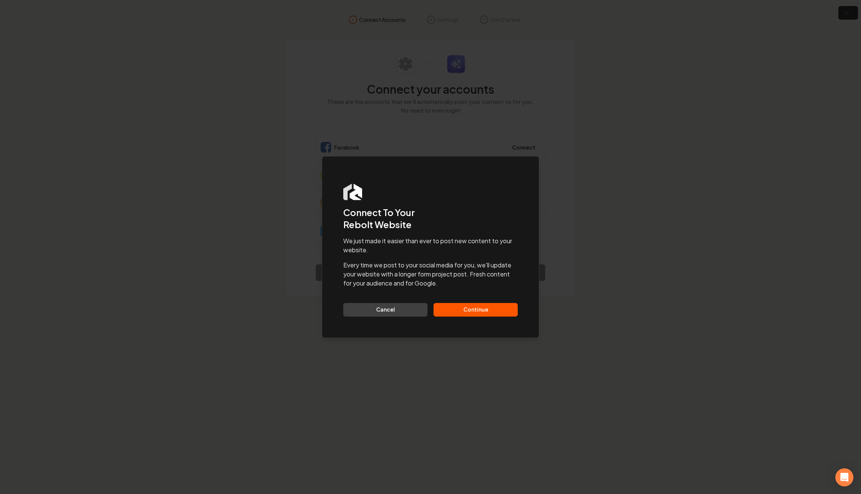
click at [461, 310] on button "Continue" at bounding box center [475, 310] width 84 height 14
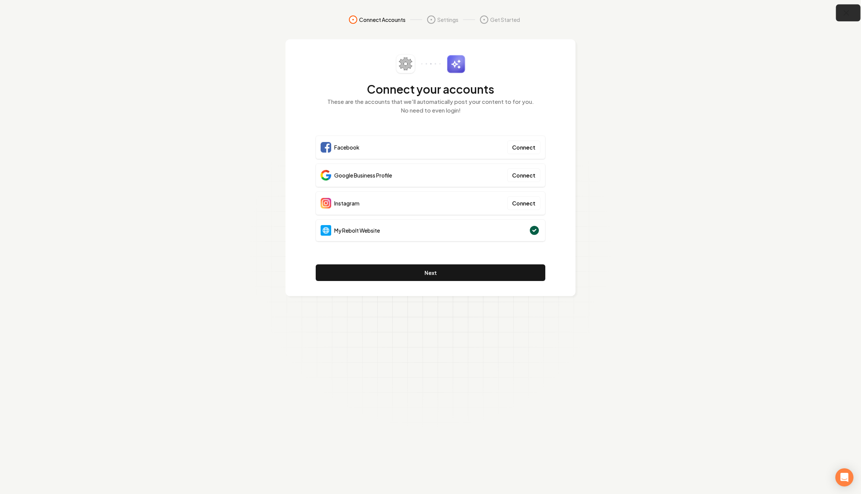
click at [843, 12] on icon "button" at bounding box center [846, 12] width 9 height 9
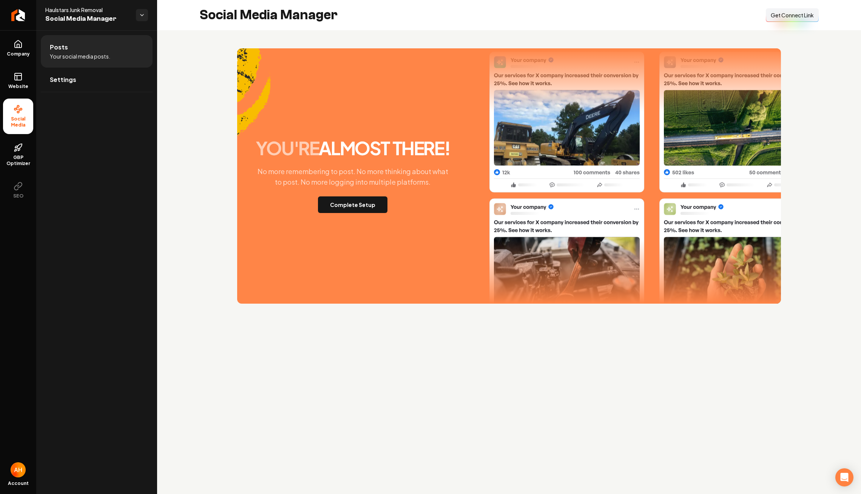
click at [800, 13] on span "Get Connect Link" at bounding box center [792, 15] width 43 height 8
click at [190, 118] on div "you're almost there! No more remembering to post. No more thinking about what t…" at bounding box center [509, 175] width 704 height 291
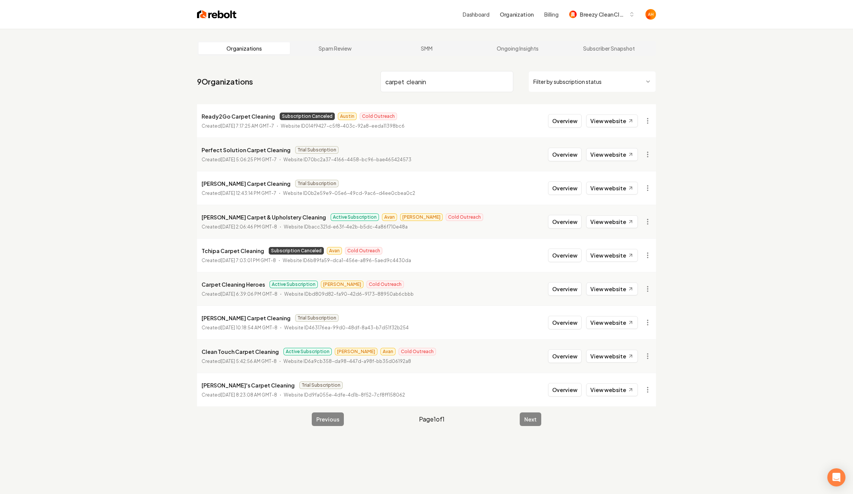
type input "carpet cleaning"
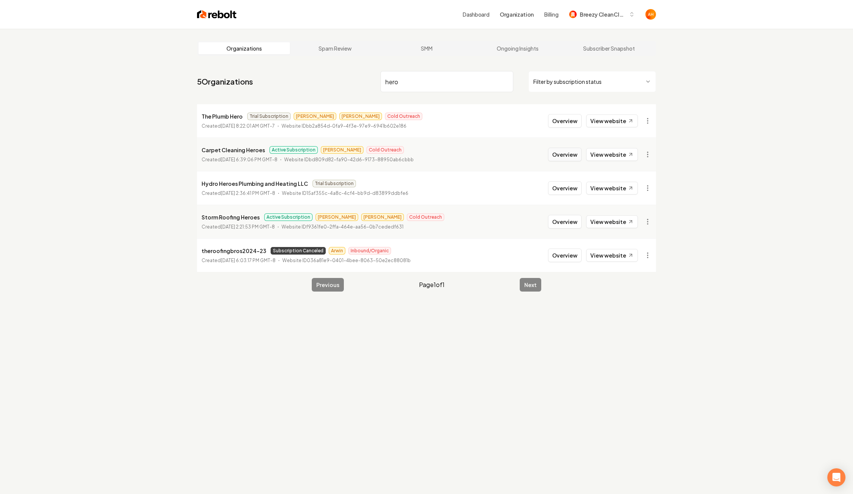
type input "hero"
click at [558, 152] on button "Overview" at bounding box center [565, 155] width 34 height 14
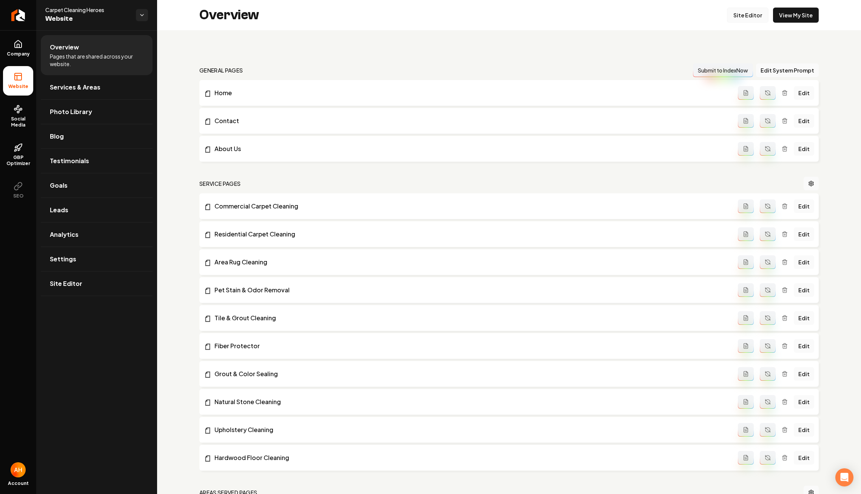
click at [743, 13] on link "Site Editor" at bounding box center [748, 15] width 42 height 15
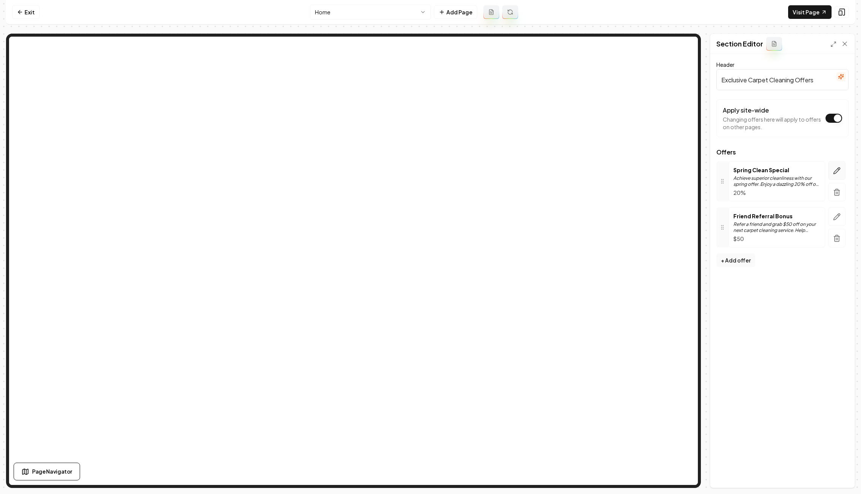
click at [841, 166] on button "button" at bounding box center [836, 170] width 17 height 19
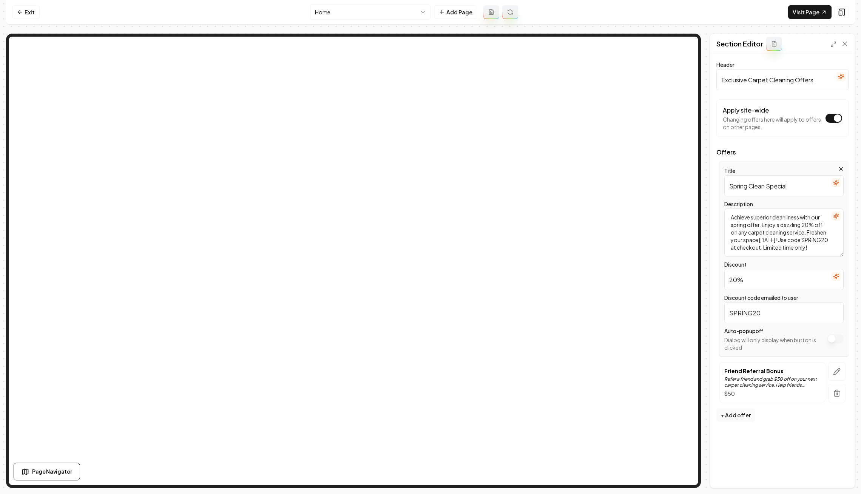
click at [725, 181] on input "Spring Clean Special" at bounding box center [783, 185] width 119 height 21
click at [734, 185] on input "Spring Clean Special" at bounding box center [783, 185] width 119 height 21
type input "Summer Clean Special"
click at [804, 224] on textarea "Achieve superior cleanliness with our spring offer. Enjoy a dazzling 20% off on…" at bounding box center [783, 232] width 119 height 48
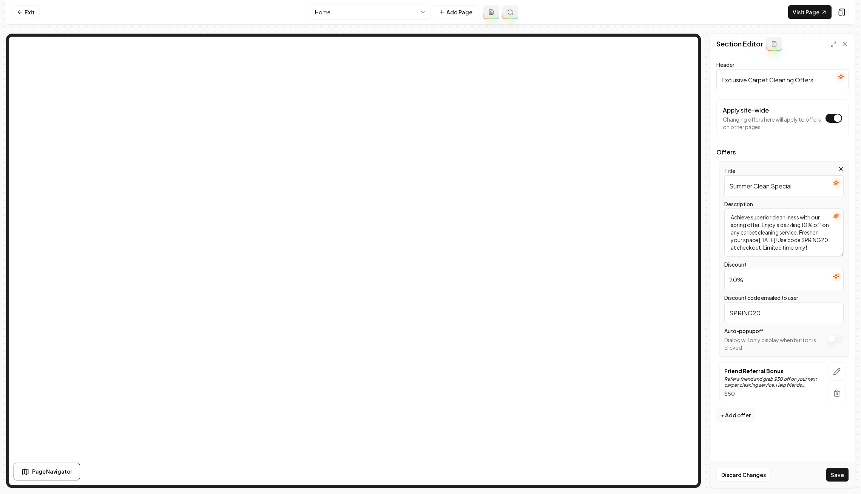
click at [814, 238] on textarea "Achieve superior cleanliness with our spring offer. Enjoy a dazzling 10% off on…" at bounding box center [783, 232] width 119 height 48
type textarea "Achieve superior cleanliness with our spring offer. Enjoy a dazzling 10% off on…"
click at [783, 270] on input "20%" at bounding box center [783, 279] width 119 height 21
type input "10%"
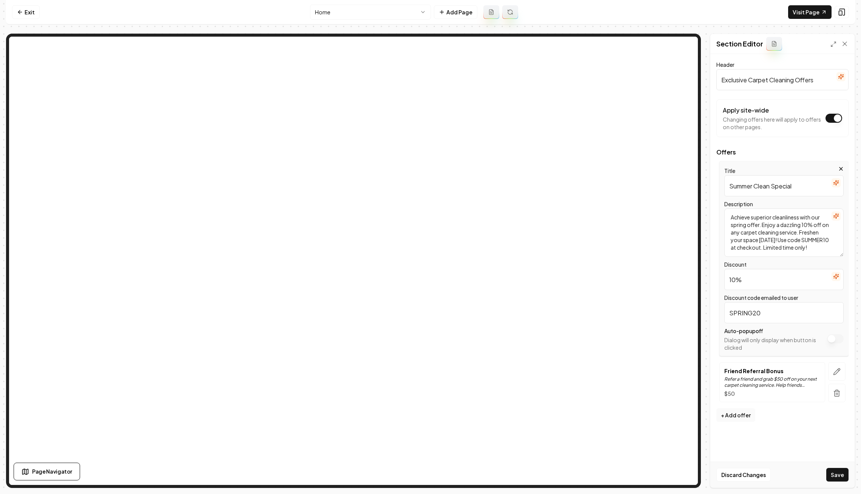
click at [781, 307] on input "SPRING20" at bounding box center [783, 312] width 119 height 21
type input "SUMMER10"
click at [742, 227] on textarea "Achieve superior cleanliness with our spring offer. Enjoy a dazzling 10% off on…" at bounding box center [783, 232] width 119 height 48
type textarea "Achieve superior cleanliness with our summer offer. Enjoy a dazzling 10% off on…"
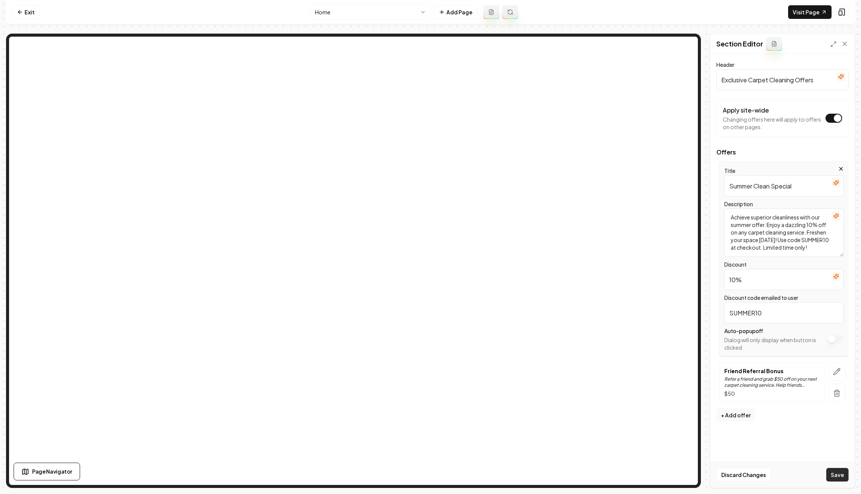
click at [840, 471] on button "Save" at bounding box center [837, 475] width 22 height 14
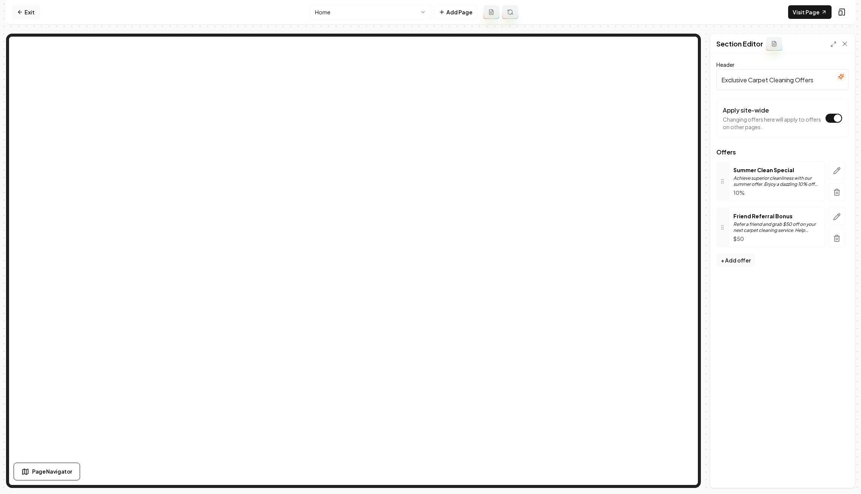
click at [26, 12] on link "Exit" at bounding box center [26, 12] width 28 height 14
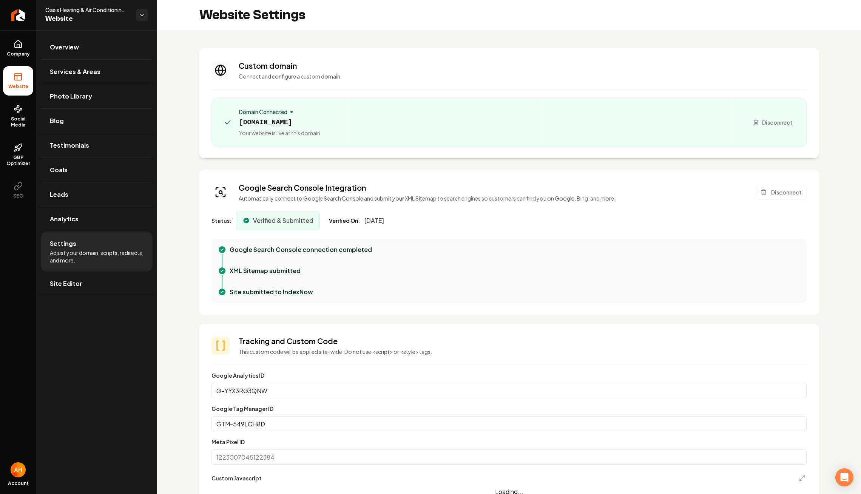
scroll to position [68, 0]
